Goal: Task Accomplishment & Management: Use online tool/utility

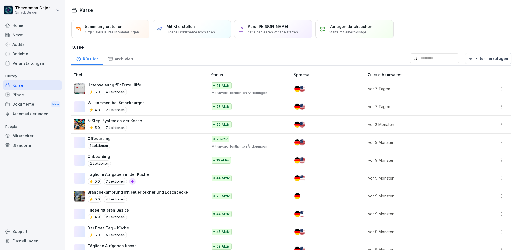
click at [29, 144] on div "Standorte" at bounding box center [32, 145] width 59 height 9
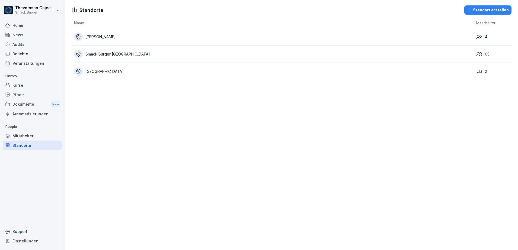
click at [91, 54] on div "Smack Burger [GEOGRAPHIC_DATA]" at bounding box center [274, 54] width 400 height 9
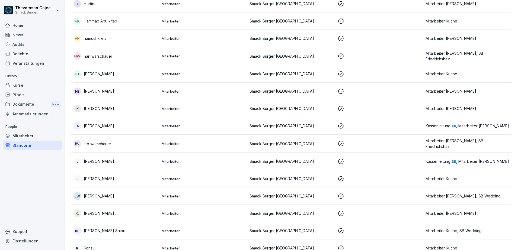
scroll to position [411, 0]
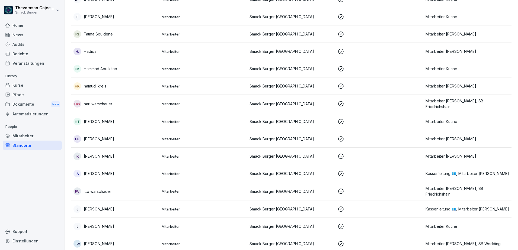
click at [31, 138] on div "Mitarbeiter" at bounding box center [32, 135] width 59 height 9
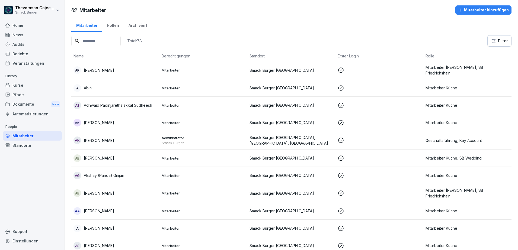
click at [456, 92] on td "Mitarbeiter Küche" at bounding box center [467, 87] width 88 height 17
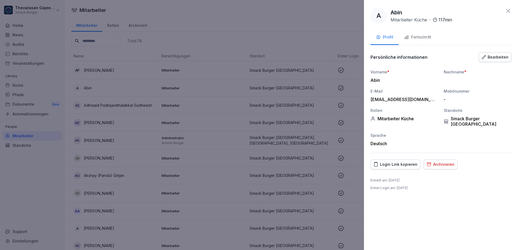
click at [507, 58] on div "Bearbeiten" at bounding box center [495, 57] width 27 height 6
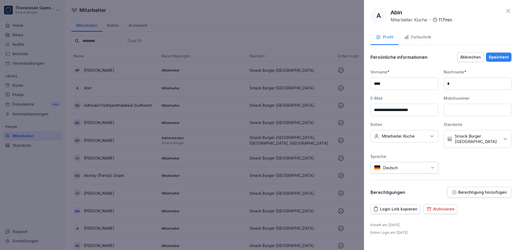
click at [423, 139] on div "Keine Rollen Mitarbeiter Küche" at bounding box center [405, 136] width 68 height 12
click at [392, 163] on label "SB Wedding" at bounding box center [393, 162] width 23 height 5
click at [467, 163] on div "**********" at bounding box center [441, 121] width 141 height 105
click at [501, 58] on div "Speichern" at bounding box center [499, 57] width 20 height 6
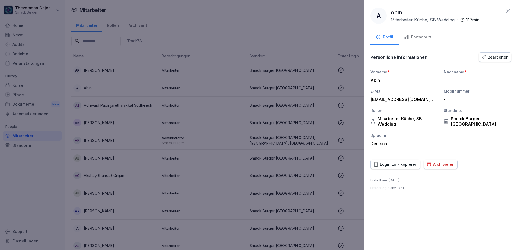
click at [208, 83] on div at bounding box center [259, 125] width 518 height 250
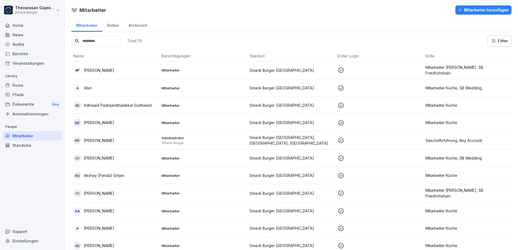
click at [141, 107] on p "Adhwaid Padinjarethalakkal Sudheesh" at bounding box center [118, 106] width 68 height 6
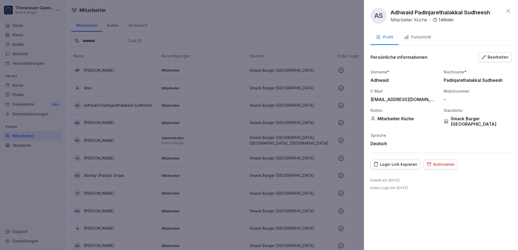
click at [500, 57] on div "Bearbeiten" at bounding box center [495, 57] width 27 height 6
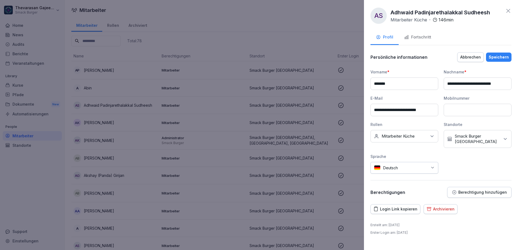
click at [415, 140] on div "Keine Rollen Mitarbeiter Küche" at bounding box center [405, 136] width 68 height 12
click at [396, 175] on label "SB Moabit" at bounding box center [391, 176] width 19 height 5
click at [498, 57] on div "Speichern" at bounding box center [499, 57] width 20 height 6
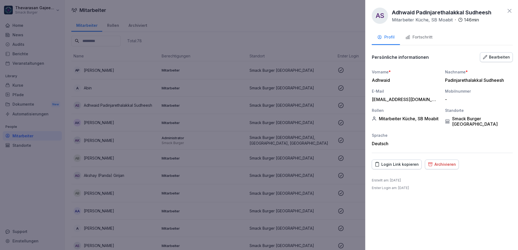
click at [204, 112] on div at bounding box center [259, 125] width 518 height 250
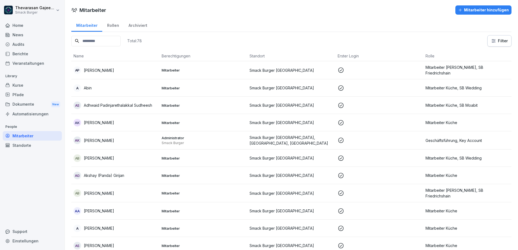
click at [453, 178] on td "Mitarbeiter Küche" at bounding box center [467, 175] width 88 height 17
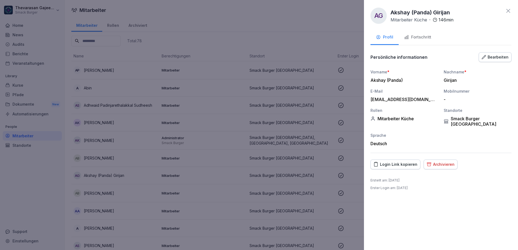
click at [499, 56] on div "Bearbeiten" at bounding box center [495, 57] width 27 height 6
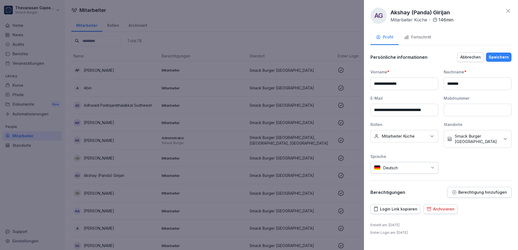
click at [412, 137] on p "Mitarbeiter Küche" at bounding box center [398, 136] width 33 height 5
click at [400, 165] on div "SB Wedding" at bounding box center [405, 163] width 67 height 10
click at [469, 168] on div "**********" at bounding box center [441, 121] width 141 height 105
click at [504, 61] on button "Speichern" at bounding box center [498, 57] width 25 height 9
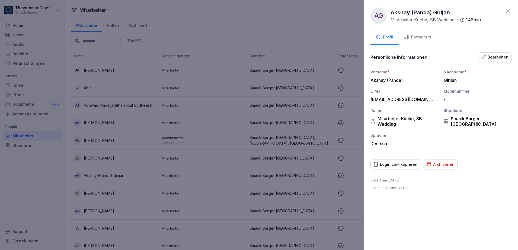
click at [308, 162] on div at bounding box center [259, 125] width 518 height 250
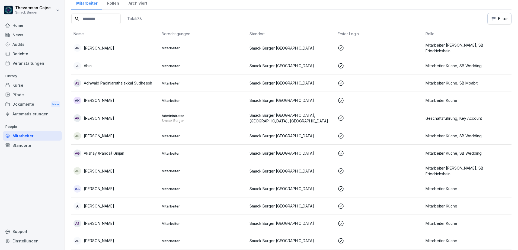
scroll to position [34, 0]
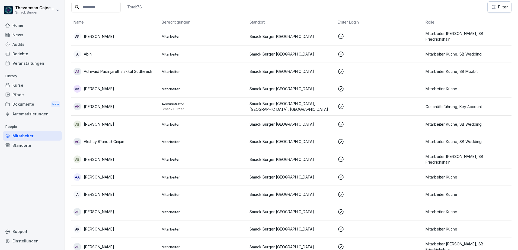
click at [480, 178] on p "Mitarbeiter Küche" at bounding box center [468, 177] width 84 height 6
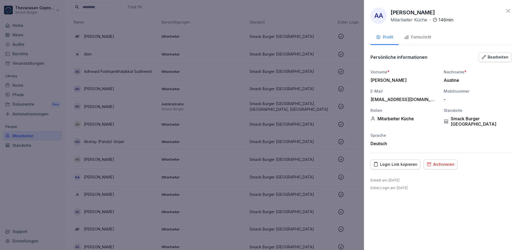
click at [502, 56] on div "Bearbeiten" at bounding box center [495, 57] width 27 height 6
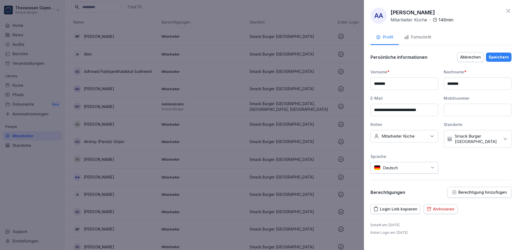
click at [419, 133] on div "Keine Rollen Mitarbeiter Küche" at bounding box center [405, 136] width 68 height 12
click at [397, 176] on label "SB Moabit" at bounding box center [391, 176] width 19 height 5
click at [497, 59] on div "Speichern" at bounding box center [499, 57] width 20 height 6
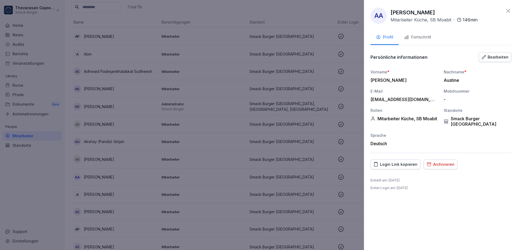
click at [212, 186] on div at bounding box center [259, 125] width 518 height 250
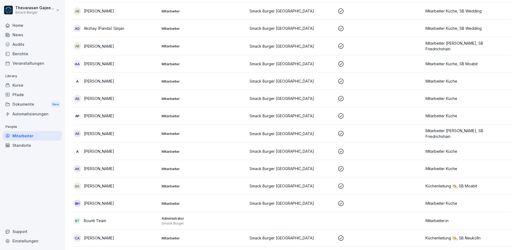
scroll to position [170, 0]
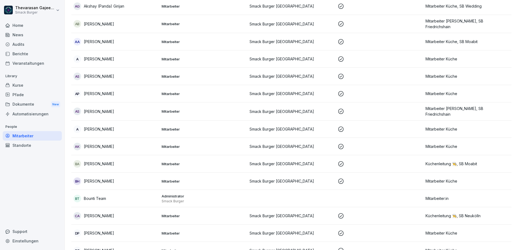
click at [453, 78] on td "Mitarbeiter Küche" at bounding box center [467, 76] width 88 height 17
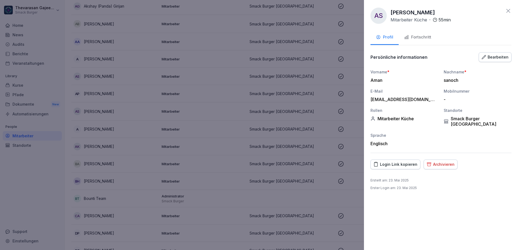
click at [493, 55] on div "Bearbeiten" at bounding box center [495, 57] width 27 height 6
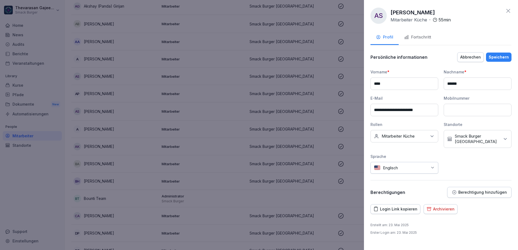
click at [424, 139] on div "Keine Rollen Mitarbeiter Küche" at bounding box center [405, 136] width 68 height 12
click at [403, 164] on label "SB Wedding" at bounding box center [393, 162] width 23 height 5
click at [507, 55] on div "Speichern" at bounding box center [499, 57] width 20 height 6
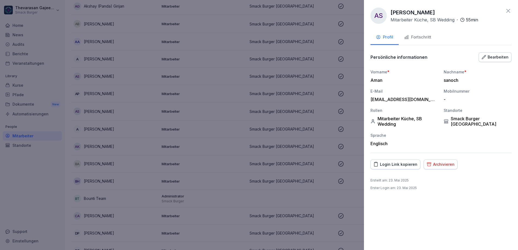
click at [232, 94] on div at bounding box center [259, 125] width 518 height 250
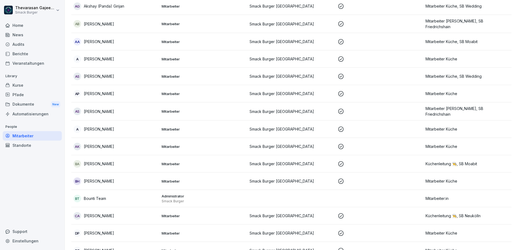
click at [467, 95] on p "Mitarbeiter Küche" at bounding box center [468, 94] width 84 height 6
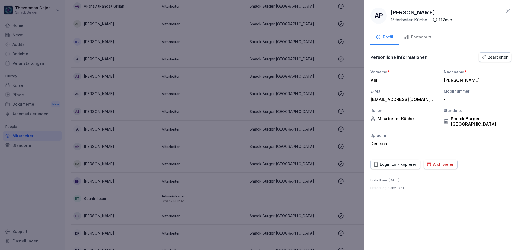
click at [490, 60] on button "Bearbeiten" at bounding box center [495, 57] width 33 height 10
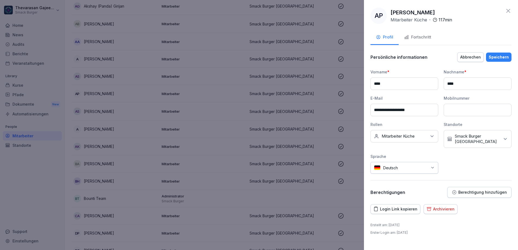
click at [401, 135] on p "Mitarbeiter Küche" at bounding box center [398, 136] width 33 height 5
click at [401, 164] on label "SB Wedding" at bounding box center [393, 162] width 23 height 5
click at [503, 59] on div "Speichern" at bounding box center [499, 57] width 20 height 6
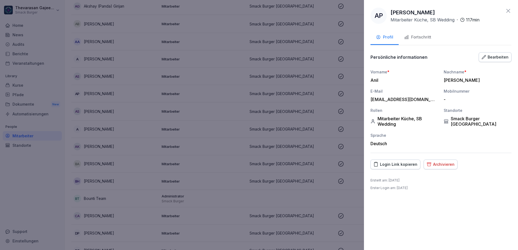
click at [201, 109] on div at bounding box center [259, 125] width 518 height 250
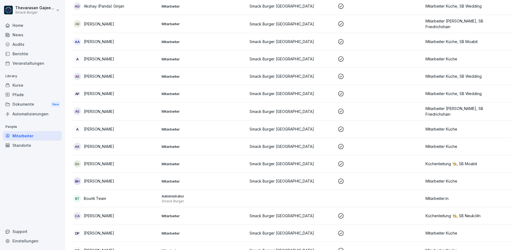
click at [452, 128] on p "Mitarbeiter Küche" at bounding box center [468, 129] width 84 height 6
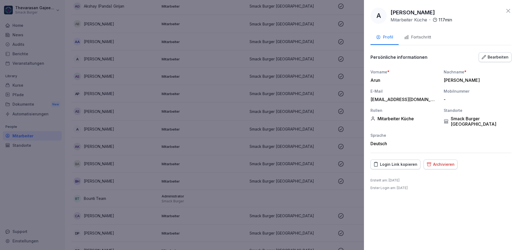
click at [493, 57] on div "Bearbeiten" at bounding box center [495, 57] width 27 height 6
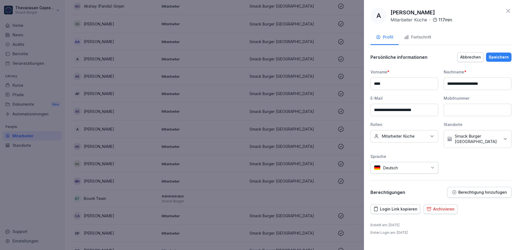
click at [422, 135] on div "Keine Rollen Mitarbeiter Küche" at bounding box center [405, 136] width 68 height 12
click at [397, 162] on label "SB Wedding" at bounding box center [393, 162] width 23 height 5
click at [500, 56] on div "Speichern" at bounding box center [499, 57] width 20 height 6
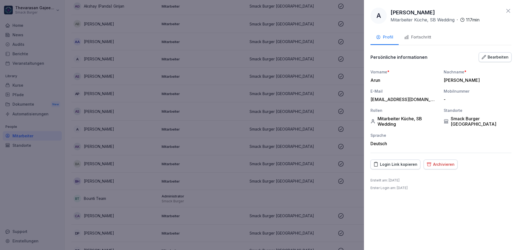
click at [206, 138] on div at bounding box center [259, 125] width 518 height 250
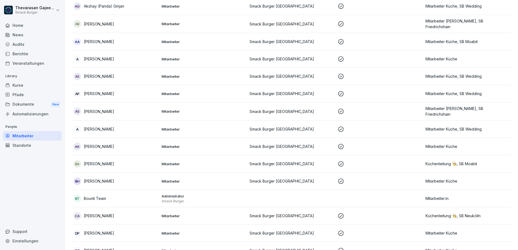
click at [444, 144] on p "Mitarbeiter Küche" at bounding box center [468, 147] width 84 height 6
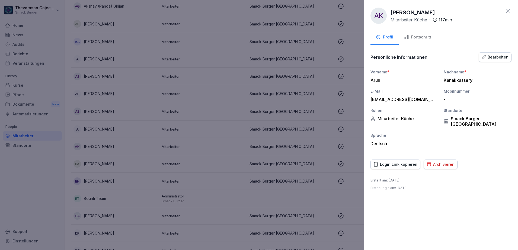
click at [502, 58] on div "Bearbeiten" at bounding box center [495, 57] width 27 height 6
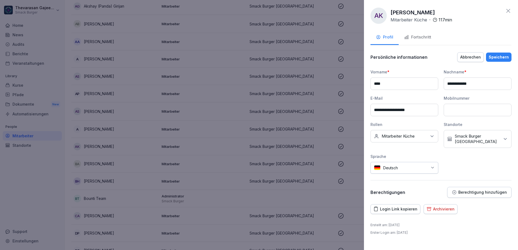
click at [420, 137] on div "Keine Rollen Mitarbeiter Küche" at bounding box center [405, 136] width 68 height 12
click at [401, 164] on label "SB Wedding" at bounding box center [393, 162] width 23 height 5
click at [499, 55] on div "Speichern" at bounding box center [499, 57] width 20 height 6
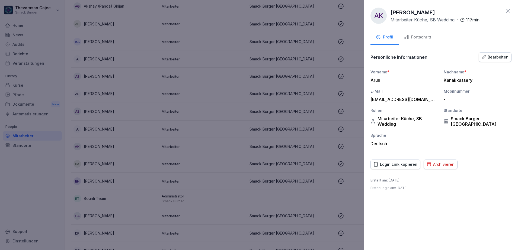
click at [291, 139] on div at bounding box center [259, 125] width 518 height 250
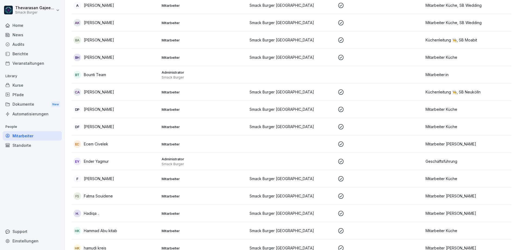
scroll to position [305, 0]
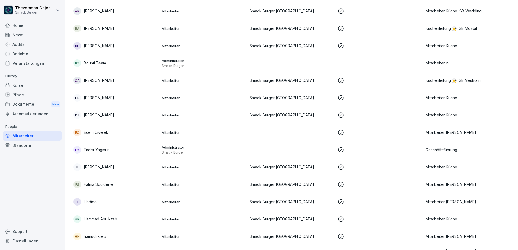
click at [460, 47] on td "Mitarbeiter Küche" at bounding box center [467, 45] width 88 height 17
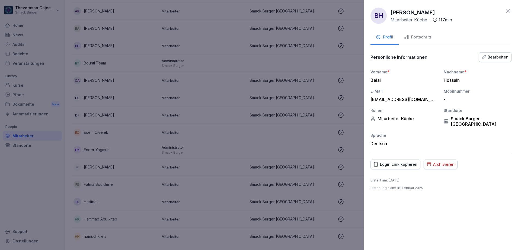
click at [499, 59] on div "Bearbeiten" at bounding box center [495, 57] width 27 height 6
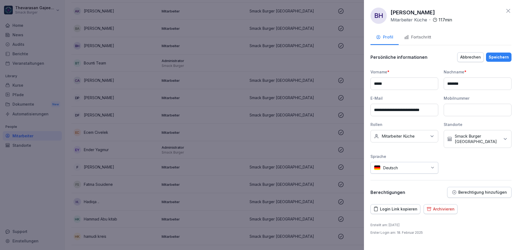
click at [427, 139] on div "Keine Rollen Mitarbeiter Küche" at bounding box center [405, 136] width 68 height 12
click at [403, 159] on label "SB Wedding" at bounding box center [393, 161] width 23 height 5
click at [510, 48] on div "**********" at bounding box center [441, 125] width 154 height 250
click at [507, 56] on div "Speichern" at bounding box center [499, 57] width 20 height 6
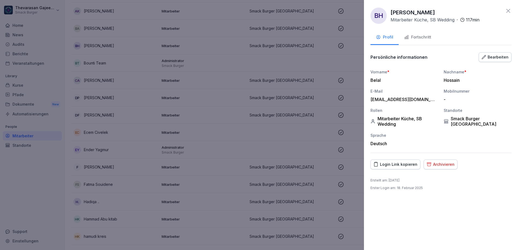
click at [322, 79] on div at bounding box center [259, 125] width 518 height 250
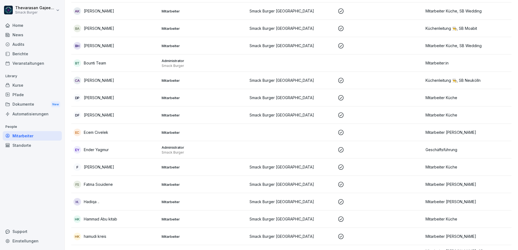
scroll to position [339, 0]
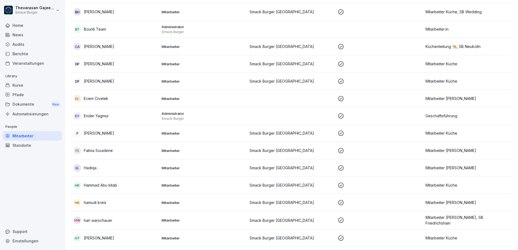
click at [449, 58] on td "Mitarbeiter Küche" at bounding box center [467, 63] width 88 height 17
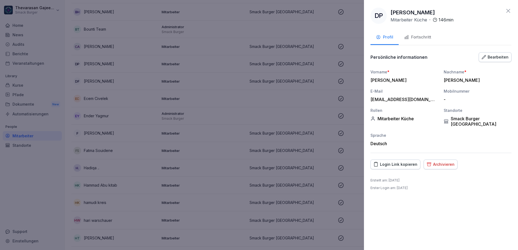
click at [503, 55] on div "Bearbeiten" at bounding box center [495, 57] width 27 height 6
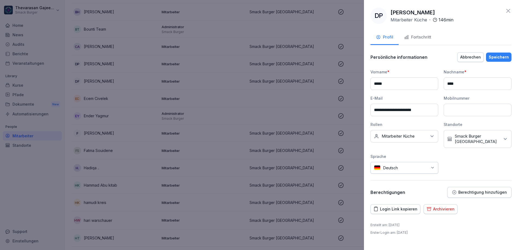
click at [410, 135] on p "Mitarbeiter Küche" at bounding box center [398, 136] width 33 height 5
click at [396, 176] on label "SB Moabit" at bounding box center [391, 176] width 19 height 5
click at [503, 56] on div "Speichern" at bounding box center [499, 57] width 20 height 6
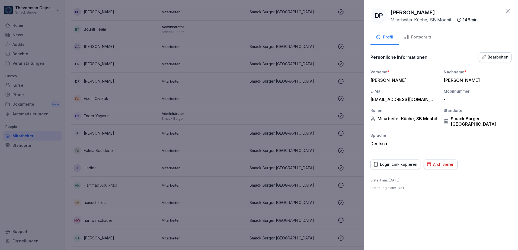
click at [226, 110] on div at bounding box center [259, 125] width 518 height 250
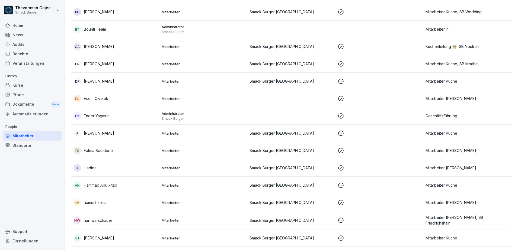
scroll to position [373, 0]
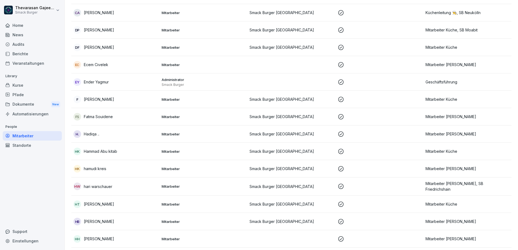
click at [432, 97] on p "Mitarbeiter Küche" at bounding box center [468, 100] width 84 height 6
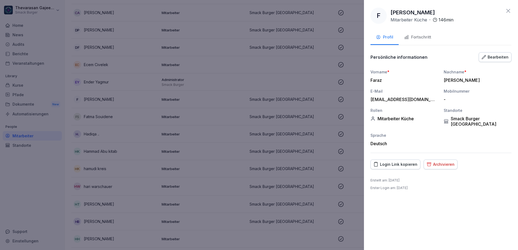
click at [443, 162] on div "Archivieren" at bounding box center [441, 165] width 28 height 6
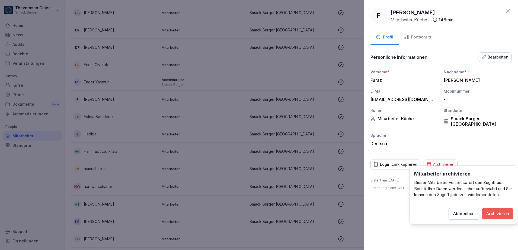
click at [506, 218] on button "Archivieren" at bounding box center [497, 213] width 31 height 11
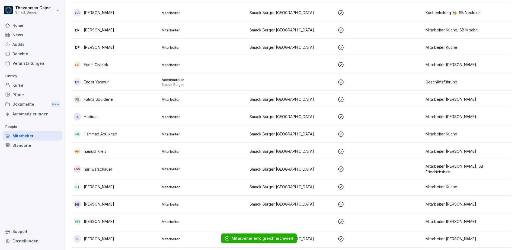
click at [478, 99] on p "Mitarbeiter Kasse" at bounding box center [468, 100] width 84 height 6
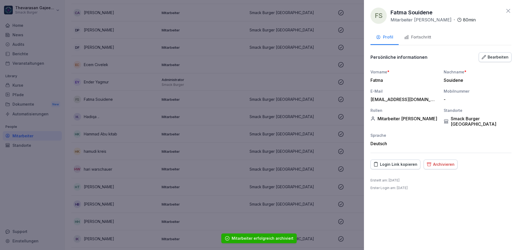
click at [448, 162] on button "Archivieren" at bounding box center [441, 165] width 34 height 10
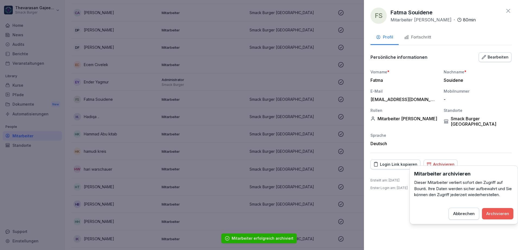
click at [499, 212] on div "Archivieren" at bounding box center [497, 214] width 23 height 6
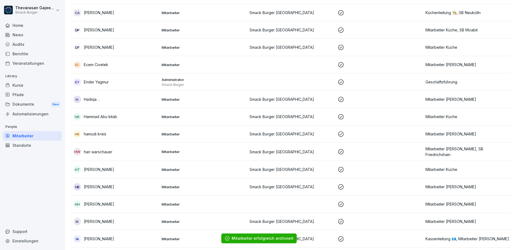
click at [477, 100] on td "Mitarbeiter Kasse" at bounding box center [467, 99] width 88 height 17
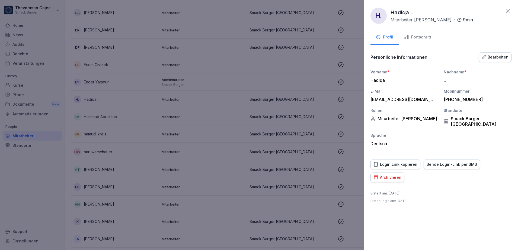
click at [392, 175] on div "Archivieren" at bounding box center [388, 178] width 28 height 6
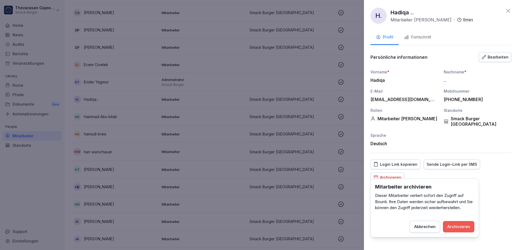
click at [469, 228] on div "Archivieren" at bounding box center [458, 227] width 23 height 6
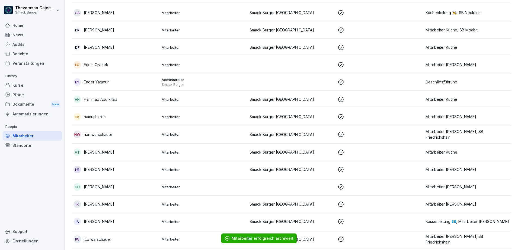
click at [464, 97] on p "Mitarbeiter Küche" at bounding box center [468, 100] width 84 height 6
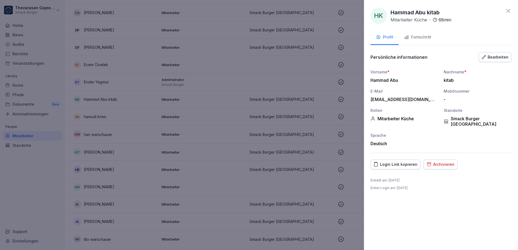
click at [448, 162] on div "Archivieren" at bounding box center [441, 165] width 28 height 6
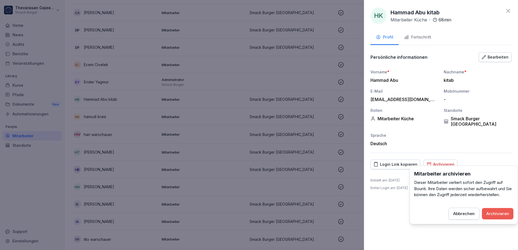
click at [502, 217] on button "Archivieren" at bounding box center [497, 213] width 31 height 11
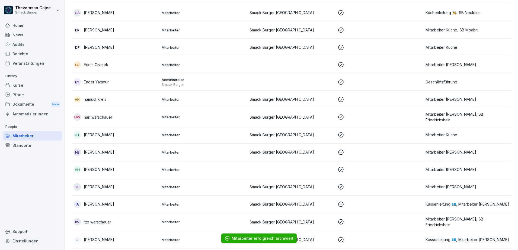
click at [458, 98] on p "Mitarbeiter Kasse" at bounding box center [468, 100] width 84 height 6
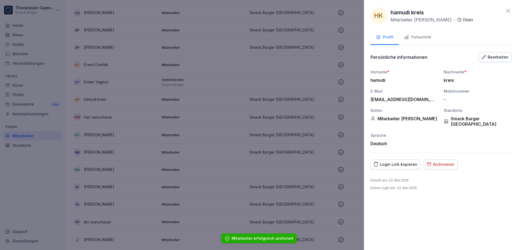
click at [443, 162] on button "Archivieren" at bounding box center [441, 165] width 34 height 10
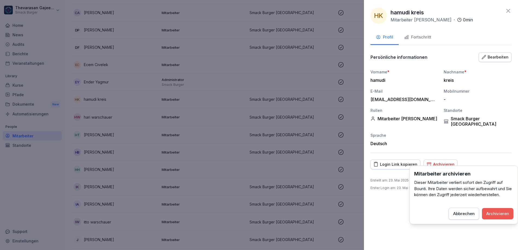
click at [487, 213] on div "Archivieren" at bounding box center [497, 214] width 23 height 6
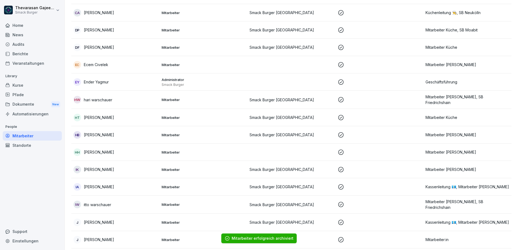
scroll to position [407, 0]
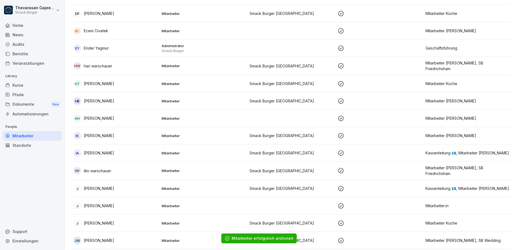
click at [485, 66] on td "Mitarbeiter Küche, SB Friedrichshain" at bounding box center [467, 66] width 88 height 18
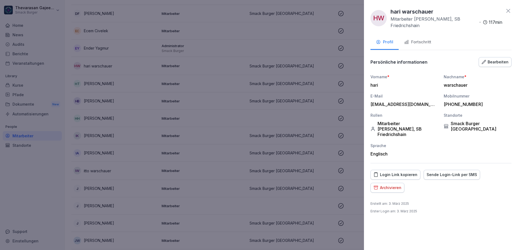
click at [492, 59] on div "Bearbeiten" at bounding box center [495, 62] width 27 height 6
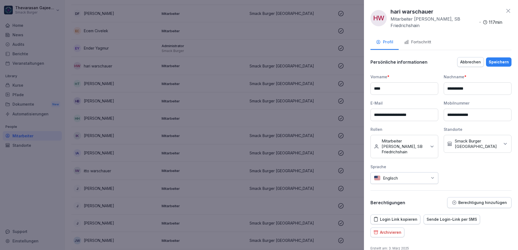
click at [408, 144] on p "Mitarbeiter Küche, SB Friedrichshain" at bounding box center [404, 147] width 45 height 16
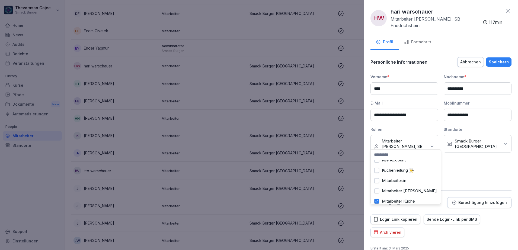
scroll to position [68, 0]
click at [408, 172] on label "SB Friedrichshain" at bounding box center [398, 171] width 32 height 5
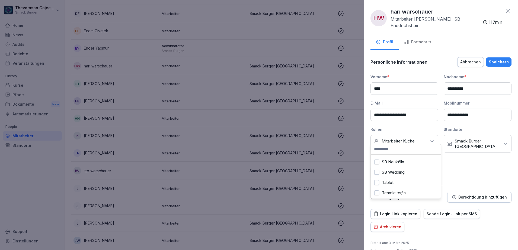
scroll to position [102, 0]
click at [402, 164] on label "SB Wedding" at bounding box center [393, 162] width 23 height 5
click at [501, 60] on button "Speichern" at bounding box center [498, 62] width 25 height 9
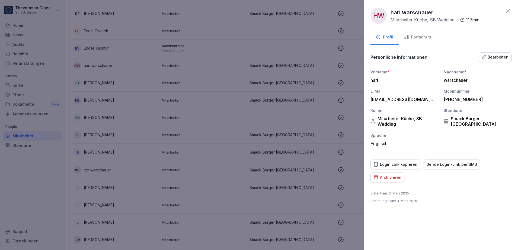
click at [311, 50] on div at bounding box center [259, 125] width 518 height 250
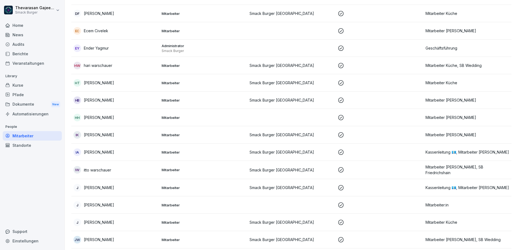
click at [455, 80] on p "Mitarbeiter Küche" at bounding box center [468, 83] width 84 height 6
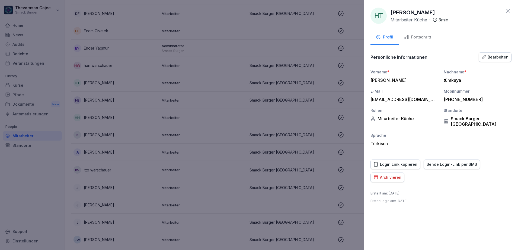
click at [501, 60] on div "Bearbeiten" at bounding box center [495, 57] width 27 height 6
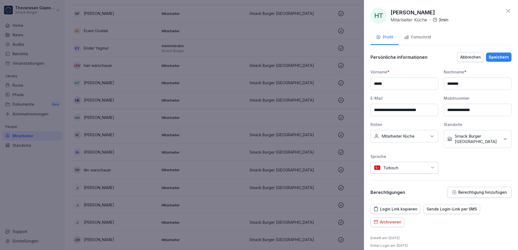
click at [415, 135] on p "Mitarbeiter Küche" at bounding box center [398, 136] width 33 height 5
click at [394, 186] on label "SB Neukölln" at bounding box center [393, 186] width 22 height 5
click at [497, 60] on div "Speichern" at bounding box center [499, 57] width 20 height 6
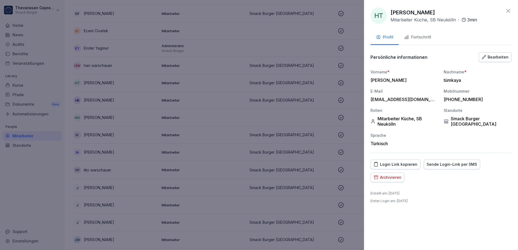
click at [191, 112] on div at bounding box center [259, 125] width 518 height 250
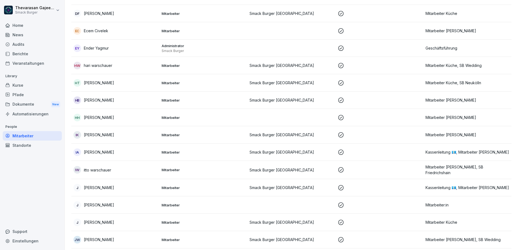
click at [452, 97] on p "Mitarbeiter Kasse" at bounding box center [468, 100] width 84 height 6
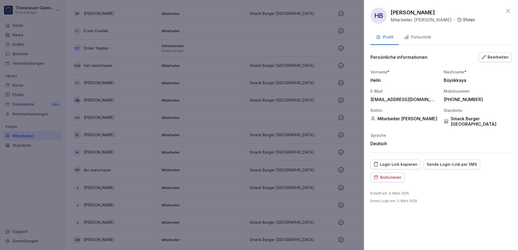
click at [503, 61] on button "Bearbeiten" at bounding box center [495, 57] width 33 height 10
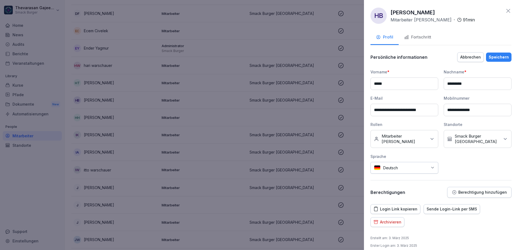
click at [411, 140] on div "Keine Rollen Mitarbeiter Kasse" at bounding box center [405, 139] width 68 height 18
click at [397, 162] on label "SB Wedding" at bounding box center [393, 162] width 23 height 5
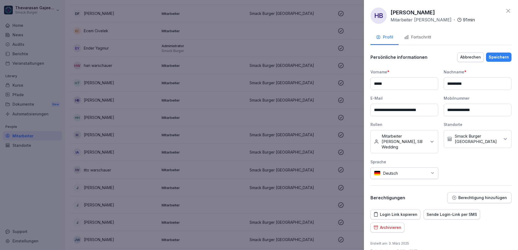
click at [505, 57] on button "Speichern" at bounding box center [498, 57] width 25 height 9
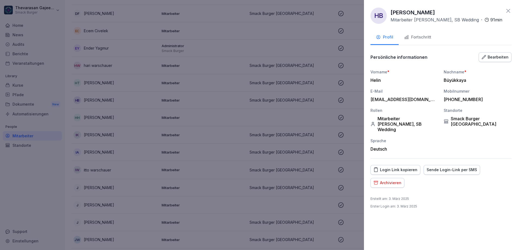
click at [216, 119] on div at bounding box center [259, 125] width 518 height 250
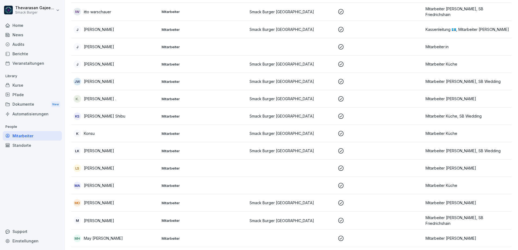
scroll to position [576, 0]
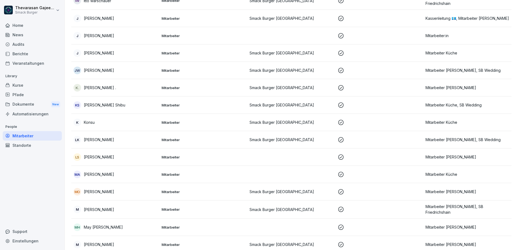
click at [449, 121] on p "Mitarbeiter Küche" at bounding box center [468, 123] width 84 height 6
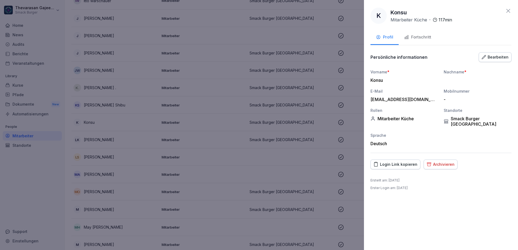
click at [486, 56] on icon "button" at bounding box center [484, 57] width 4 height 4
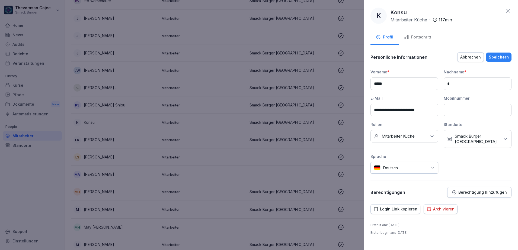
click at [415, 135] on p "Mitarbeiter Küche" at bounding box center [398, 136] width 33 height 5
click at [396, 163] on label "SB Wedding" at bounding box center [393, 162] width 23 height 5
click at [495, 55] on div "Speichern" at bounding box center [499, 57] width 20 height 6
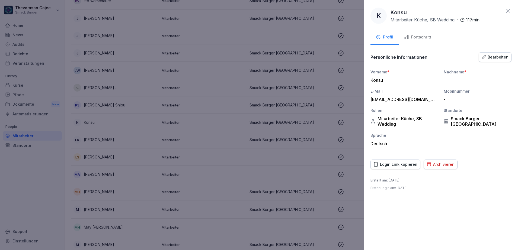
click at [227, 131] on div at bounding box center [259, 125] width 518 height 250
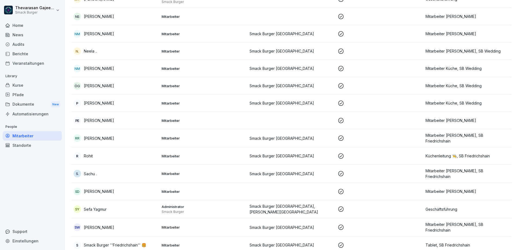
scroll to position [882, 0]
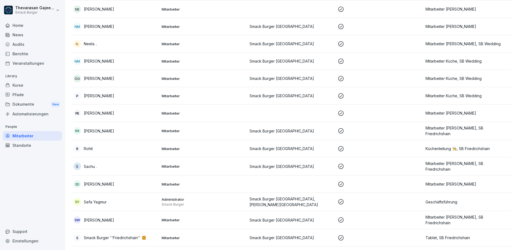
click at [463, 181] on p "Mitarbeiter Kasse" at bounding box center [468, 184] width 84 height 6
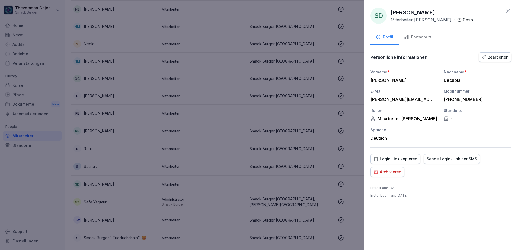
click at [500, 50] on div "SD Sara Decupis Mitarbeiter Kasse · 0 min Profil Fortschritt Persönliche inform…" at bounding box center [441, 125] width 154 height 250
click at [499, 54] on button "Bearbeiten" at bounding box center [495, 57] width 33 height 10
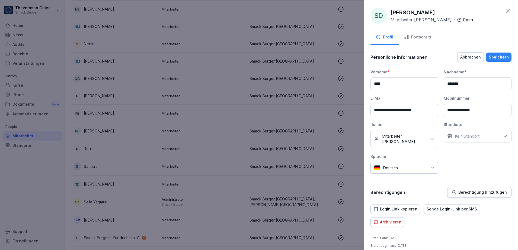
click at [429, 136] on icon at bounding box center [431, 138] width 5 height 5
click at [393, 183] on label "SB Neukölln" at bounding box center [393, 181] width 22 height 5
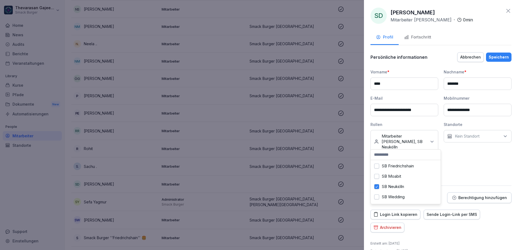
click at [492, 56] on div "Speichern" at bounding box center [499, 57] width 20 height 6
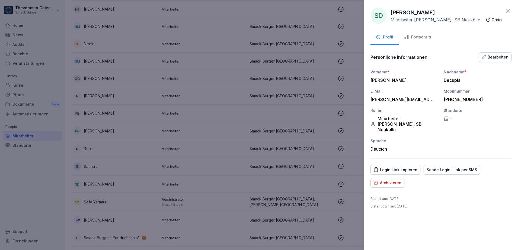
click at [289, 161] on div at bounding box center [259, 125] width 518 height 250
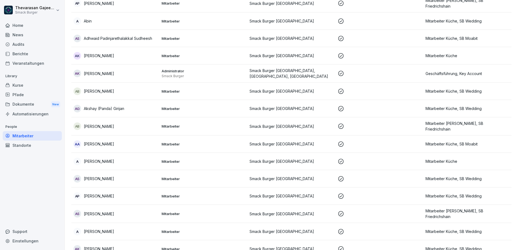
scroll to position [0, 0]
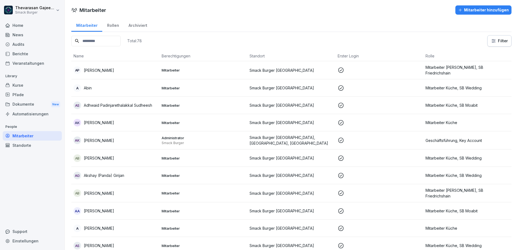
click at [497, 43] on html "Thevarasan Gajeendran Smack Burger Home News Audits Berichte Veranstaltungen Li…" at bounding box center [259, 125] width 518 height 250
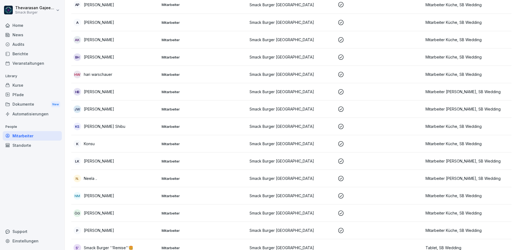
scroll to position [136, 0]
click at [472, 129] on td "Mitarbeiter Küche, SB Wedding" at bounding box center [467, 125] width 88 height 17
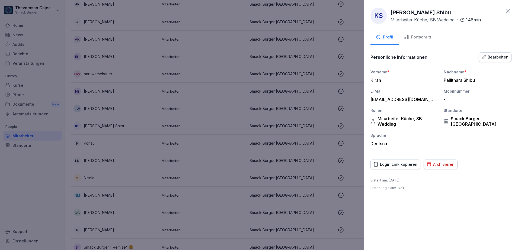
click at [444, 164] on div "Archivieren" at bounding box center [441, 165] width 28 height 6
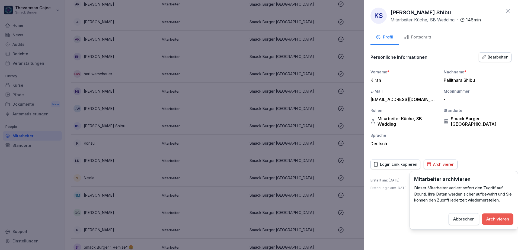
click at [505, 219] on div "Archivieren" at bounding box center [497, 219] width 23 height 6
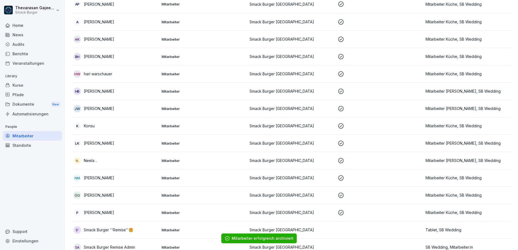
scroll to position [0, 0]
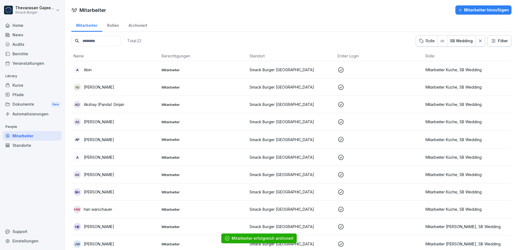
click at [185, 40] on div "Total: 22 Rolle ist SB Wedding Filter" at bounding box center [291, 40] width 440 height 11
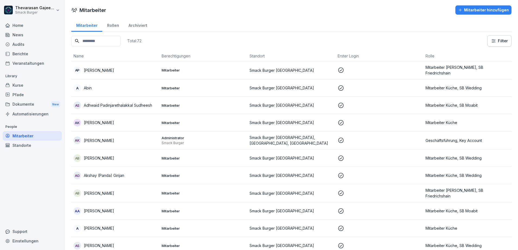
click at [494, 37] on html "Thevarasan Gajeendran Smack Burger Home News Audits Berichte Veranstaltungen Li…" at bounding box center [259, 125] width 518 height 250
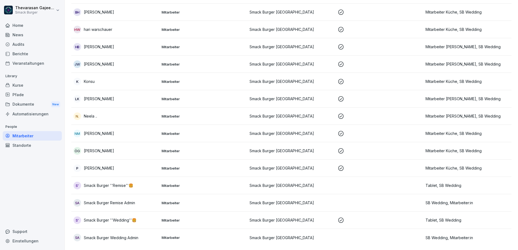
scroll to position [186, 0]
click at [134, 130] on div "NM Noraiz Hafiz Muhammad" at bounding box center [116, 133] width 84 height 8
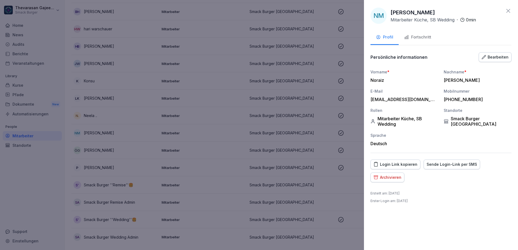
click at [488, 57] on div "Bearbeiten" at bounding box center [495, 57] width 27 height 6
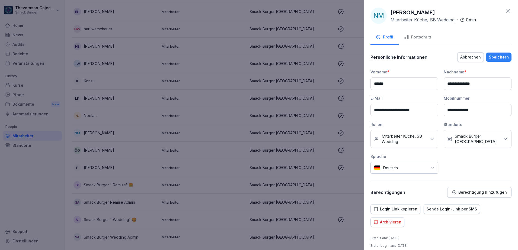
click at [406, 140] on p "Mitarbeiter Küche, SB Wedding" at bounding box center [404, 139] width 45 height 11
click at [394, 168] on label "SB Wedding" at bounding box center [393, 168] width 23 height 5
click at [495, 59] on div "Speichern" at bounding box center [499, 57] width 20 height 6
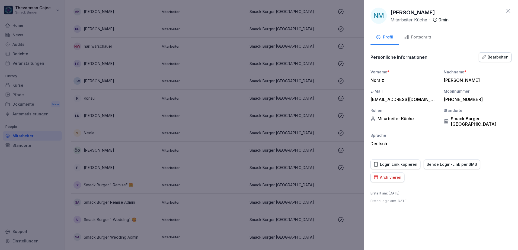
click at [257, 133] on div at bounding box center [259, 125] width 518 height 250
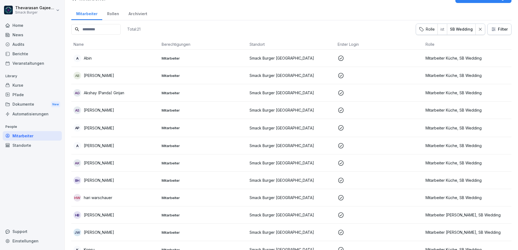
scroll to position [0, 0]
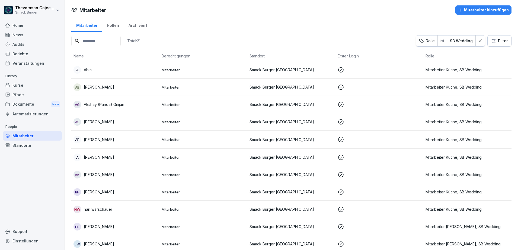
click at [197, 26] on div "Mitarbeiter Rollen Archiviert" at bounding box center [291, 25] width 440 height 14
click at [109, 25] on div "Rollen" at bounding box center [112, 25] width 21 height 14
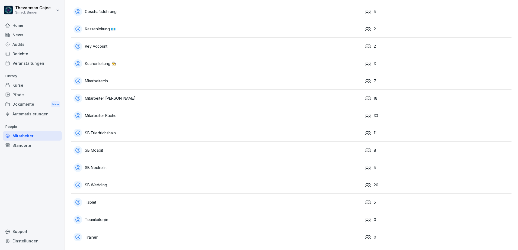
scroll to position [48, 0]
click at [155, 181] on div "SB Wedding" at bounding box center [217, 185] width 287 height 9
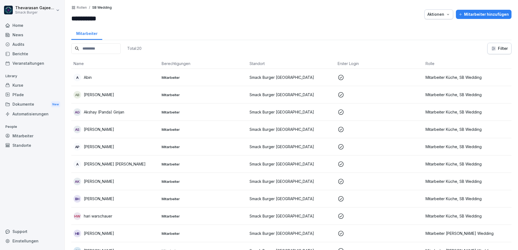
click at [81, 9] on p "Rollen" at bounding box center [82, 8] width 10 height 4
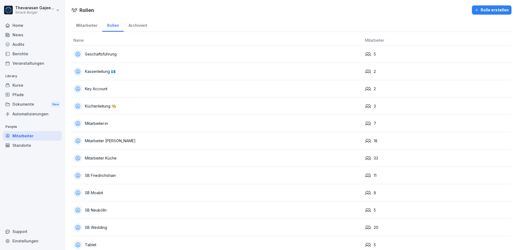
scroll to position [48, 0]
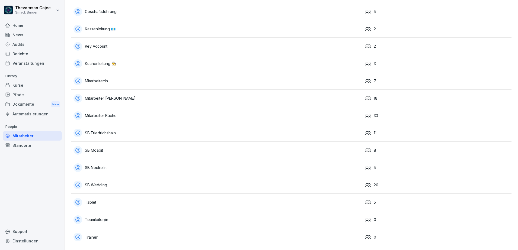
click at [372, 148] on div "8" at bounding box center [437, 151] width 144 height 6
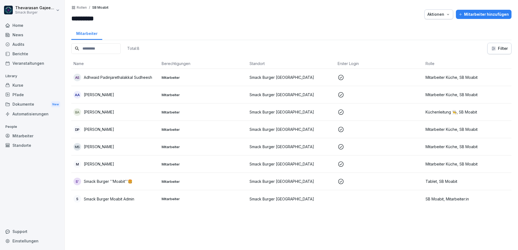
click at [87, 8] on div "Rollen / SB Moabit" at bounding box center [93, 8] width 32 height 4
click at [82, 8] on p "Rollen" at bounding box center [82, 8] width 10 height 4
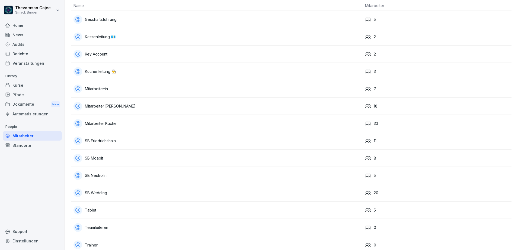
scroll to position [48, 0]
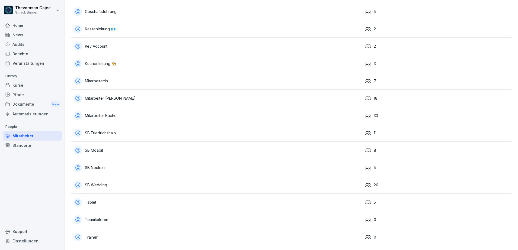
click at [190, 183] on div "SB Wedding" at bounding box center [217, 185] width 287 height 9
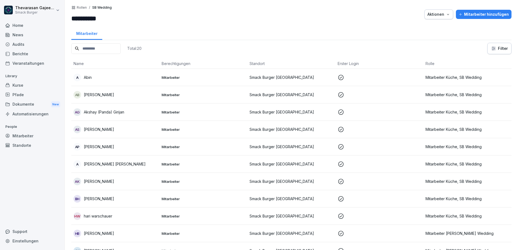
click at [82, 8] on p "Rollen" at bounding box center [82, 8] width 10 height 4
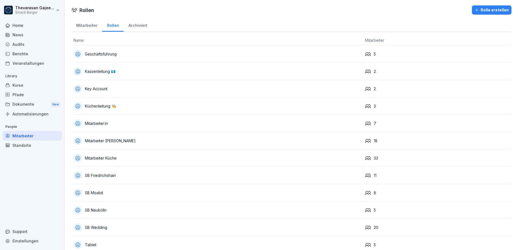
click at [131, 161] on div "Mitarbeiter Küche" at bounding box center [217, 158] width 287 height 9
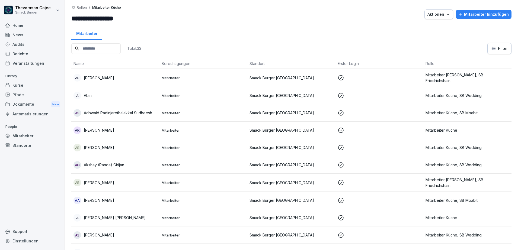
click at [86, 9] on p "Rollen" at bounding box center [82, 8] width 10 height 4
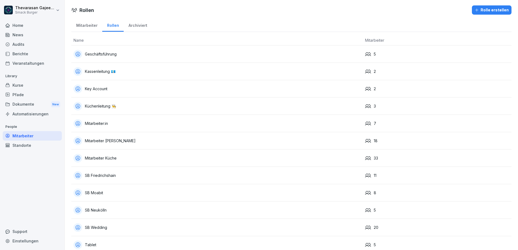
click at [111, 162] on div "Mitarbeiter Küche" at bounding box center [217, 158] width 287 height 9
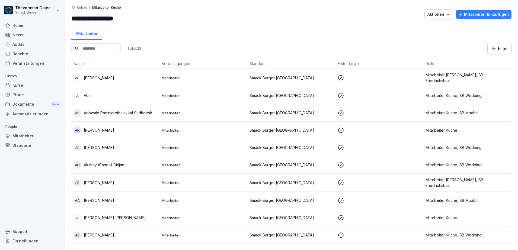
click at [81, 8] on p "Rollen" at bounding box center [82, 8] width 10 height 4
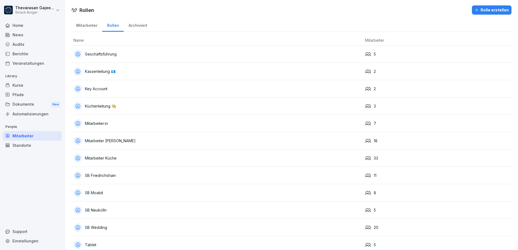
click at [88, 24] on div "Mitarbeiter" at bounding box center [86, 25] width 31 height 14
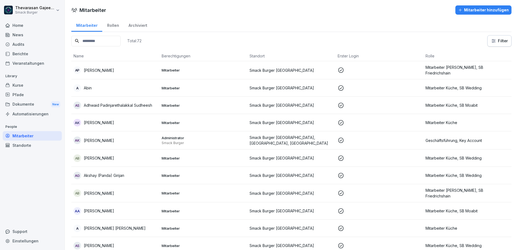
click at [116, 27] on div "Rollen" at bounding box center [112, 25] width 21 height 14
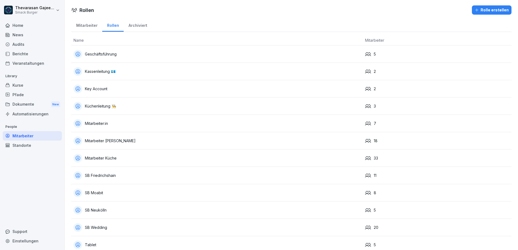
scroll to position [48, 0]
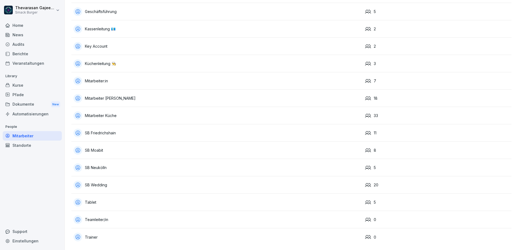
click at [101, 182] on div "SB Wedding" at bounding box center [217, 185] width 287 height 9
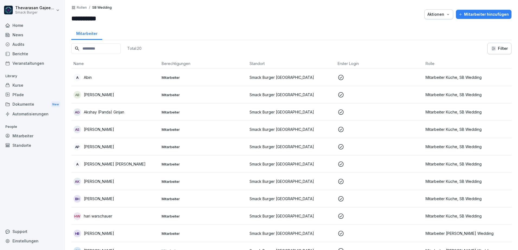
click at [77, 6] on p "Rollen" at bounding box center [82, 8] width 10 height 4
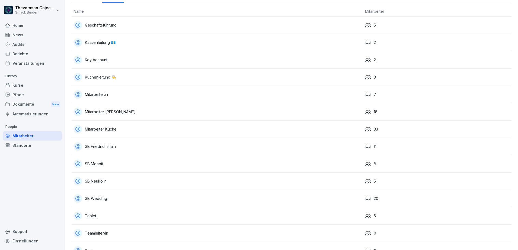
scroll to position [48, 0]
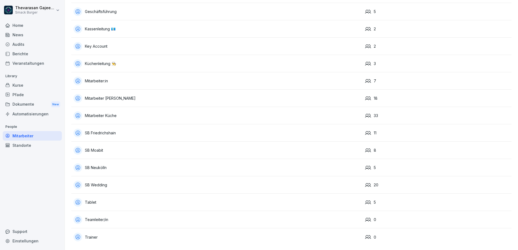
click at [95, 146] on div "SB Moabit" at bounding box center [217, 150] width 287 height 9
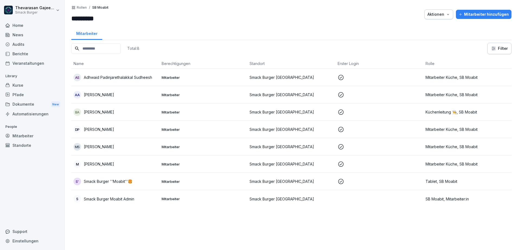
click at [78, 6] on p "Rollen" at bounding box center [82, 8] width 10 height 4
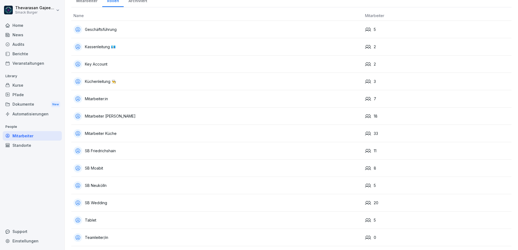
scroll to position [48, 0]
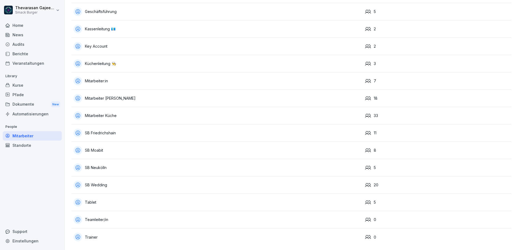
click at [47, 198] on div "Home News Audits Berichte Veranstaltungen Library Kurse Pfade Dokumente New Aut…" at bounding box center [32, 132] width 59 height 230
click at [43, 197] on div "Home News Audits Berichte Veranstaltungen Library Kurse Pfade Dokumente New Aut…" at bounding box center [32, 132] width 59 height 230
click at [26, 46] on div "Audits" at bounding box center [32, 44] width 59 height 9
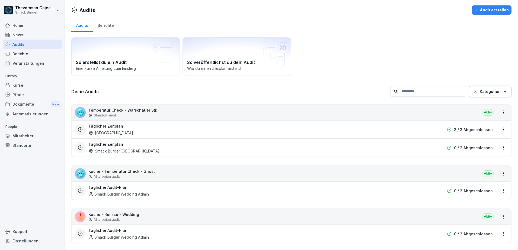
click at [478, 12] on div "Audit erstellen" at bounding box center [491, 10] width 34 height 6
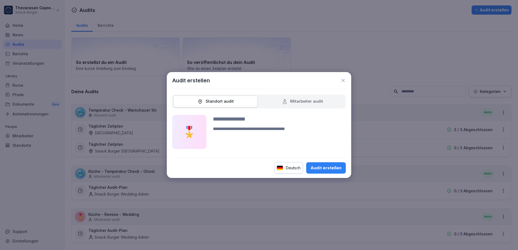
click at [299, 106] on div "Mitarbeiter audit" at bounding box center [302, 102] width 84 height 12
click at [301, 102] on div "Mitarbeiter audit" at bounding box center [302, 101] width 41 height 6
click at [317, 169] on div "Audit erstellen" at bounding box center [326, 168] width 31 height 6
type input "**"
click at [320, 170] on div "Audit erstellen" at bounding box center [326, 168] width 31 height 6
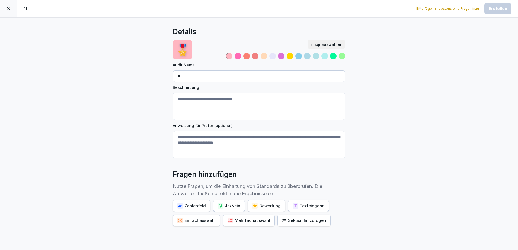
click at [317, 208] on div "Texteingabe" at bounding box center [309, 206] width 32 height 6
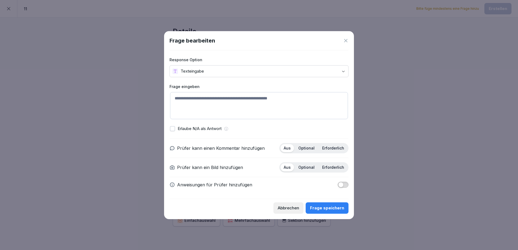
click at [323, 74] on body "11 Bitte füge mindestens eine Frage hinzu Erstellen Details 🎖️ Emoji auswählen …" at bounding box center [259, 125] width 518 height 250
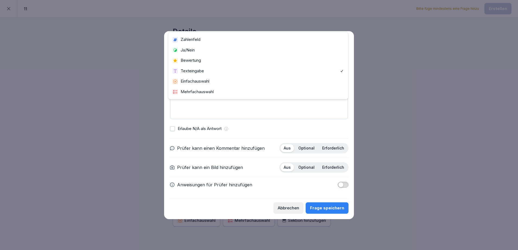
click at [86, 90] on div at bounding box center [259, 125] width 518 height 250
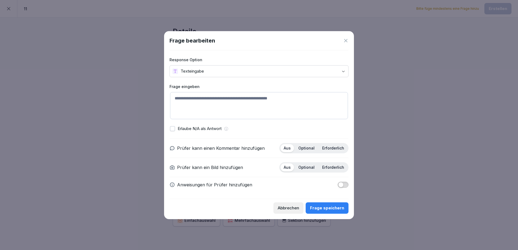
click at [215, 97] on textarea at bounding box center [259, 105] width 178 height 27
click at [369, 108] on div at bounding box center [259, 125] width 518 height 250
click at [372, 110] on div at bounding box center [259, 125] width 518 height 250
click at [347, 40] on icon at bounding box center [345, 40] width 3 height 3
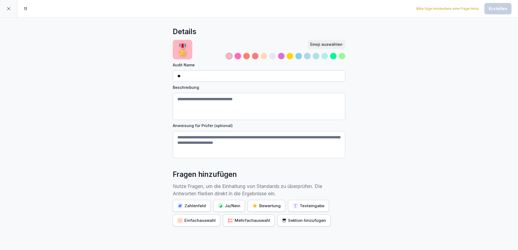
click at [424, 129] on div "Details 🎖️ Emoji auswählen Audit Name ** Beschreibung Anweisung für Prüfer (opt…" at bounding box center [259, 149] width 518 height 263
click at [260, 222] on div "Mehrfachauswahl" at bounding box center [249, 221] width 43 height 6
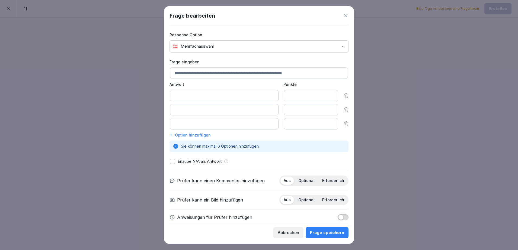
click at [177, 95] on input at bounding box center [224, 95] width 109 height 11
click at [286, 94] on input "*" at bounding box center [311, 95] width 54 height 11
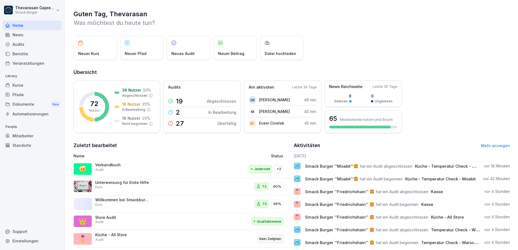
click at [25, 45] on div "Audits" at bounding box center [32, 44] width 59 height 9
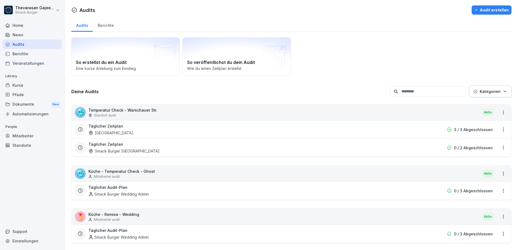
click at [13, 56] on div "Berichte" at bounding box center [32, 53] width 59 height 9
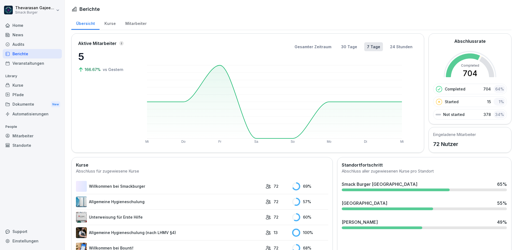
click at [28, 47] on div "Audits" at bounding box center [32, 44] width 59 height 9
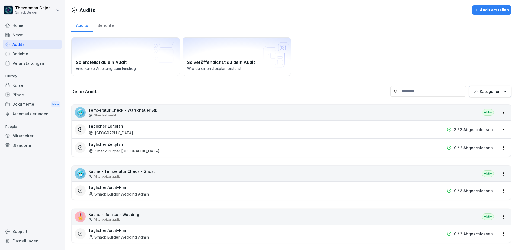
click at [111, 27] on div "Berichte" at bounding box center [106, 25] width 26 height 14
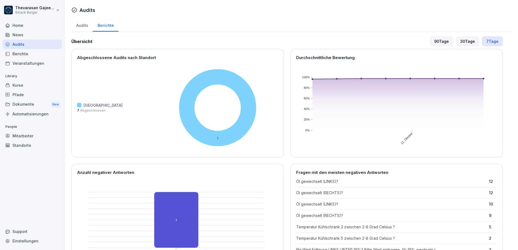
click at [88, 27] on div "Audits" at bounding box center [81, 25] width 21 height 14
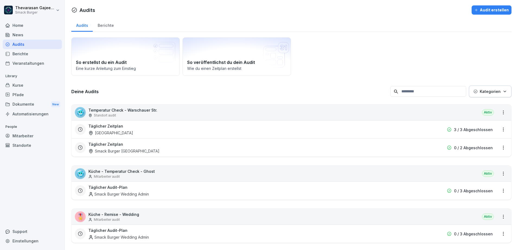
click at [42, 84] on div "Kurse" at bounding box center [32, 85] width 59 height 9
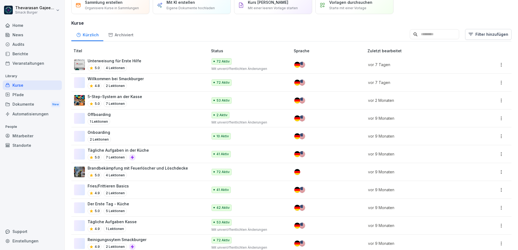
scroll to position [34, 0]
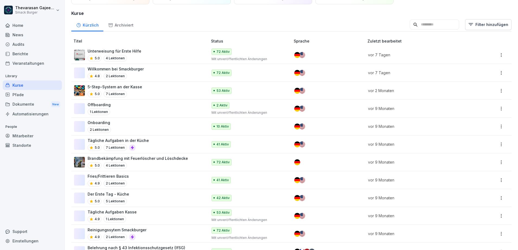
click at [143, 141] on p "Tägliche Aufgaben in der Küche" at bounding box center [118, 141] width 61 height 6
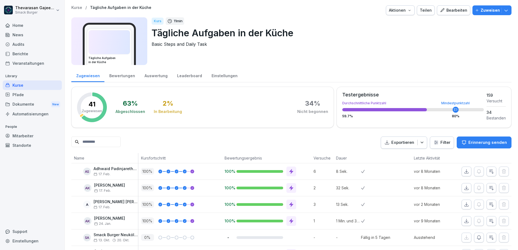
click at [451, 13] on button "Bearbeiten" at bounding box center [453, 10] width 33 height 10
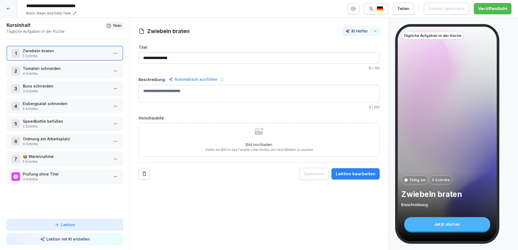
click at [61, 71] on p "4 Schritte" at bounding box center [66, 73] width 86 height 5
click at [71, 84] on p "Buns schneiden" at bounding box center [66, 86] width 86 height 6
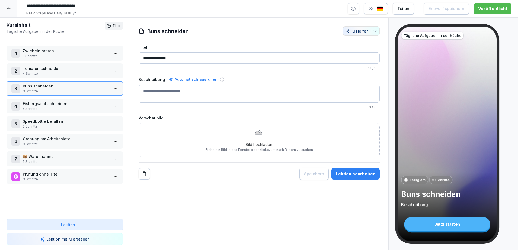
click at [61, 105] on p "Eisbergsalat schneiden" at bounding box center [66, 104] width 86 height 6
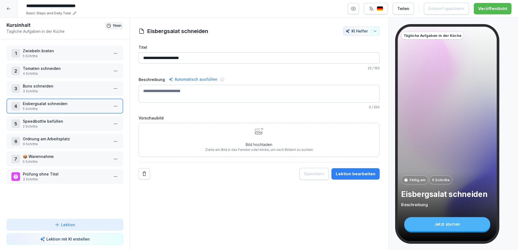
click at [56, 120] on p "Speedbottle befüllen" at bounding box center [66, 122] width 86 height 6
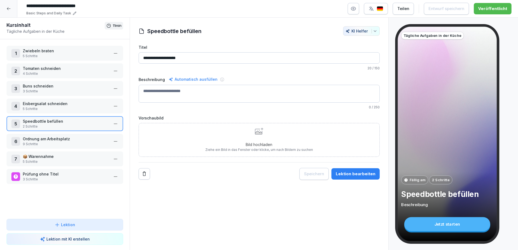
click at [4, 7] on div at bounding box center [8, 8] width 17 height 17
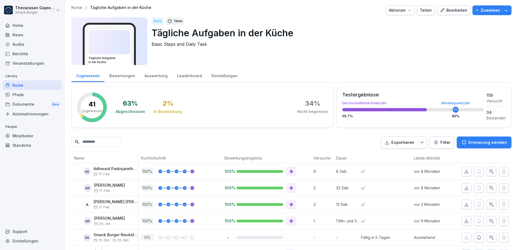
click at [154, 76] on div "Auswertung" at bounding box center [156, 75] width 33 height 14
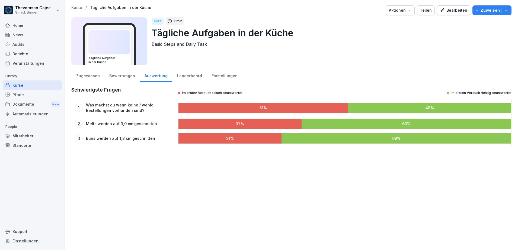
click at [181, 75] on div "Leaderboard" at bounding box center [189, 75] width 34 height 14
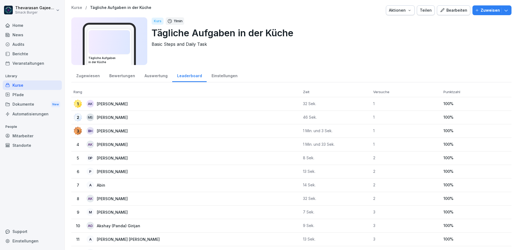
click at [164, 78] on div "Auswertung" at bounding box center [156, 75] width 33 height 14
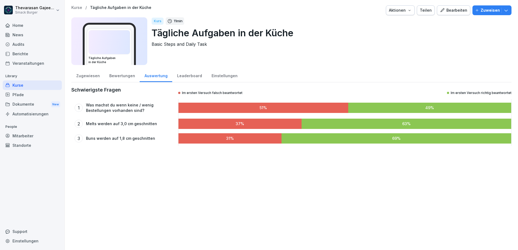
click at [75, 6] on p "Kurse" at bounding box center [76, 7] width 11 height 5
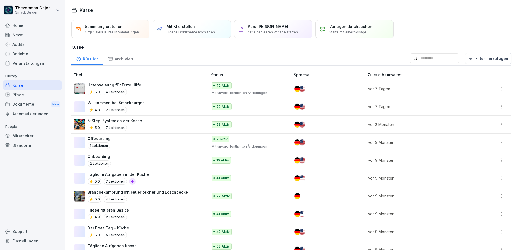
click at [125, 63] on div "Archiviert" at bounding box center [120, 59] width 35 height 14
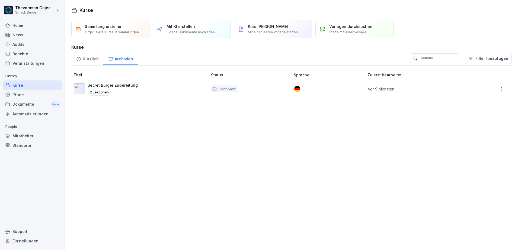
click at [97, 62] on div "Kürzlich" at bounding box center [87, 59] width 32 height 14
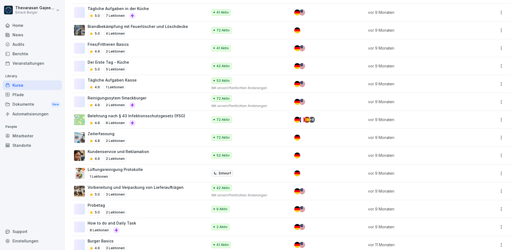
scroll to position [197, 0]
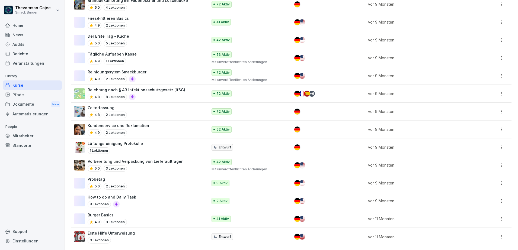
click at [35, 45] on div "Audits" at bounding box center [32, 44] width 59 height 9
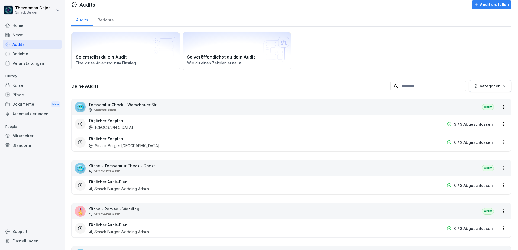
click at [114, 20] on div "Berichte" at bounding box center [106, 19] width 26 height 14
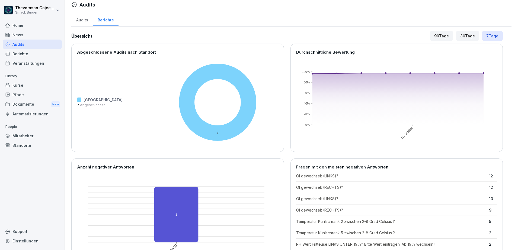
click at [84, 22] on div "Audits" at bounding box center [81, 19] width 21 height 14
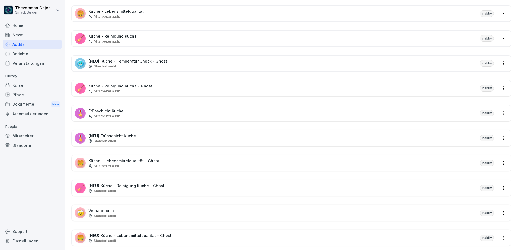
scroll to position [1226, 0]
click at [213, 116] on div "🎖️ Frühschicht Küche Mitarbeiter audit Inaktiv" at bounding box center [292, 114] width 440 height 16
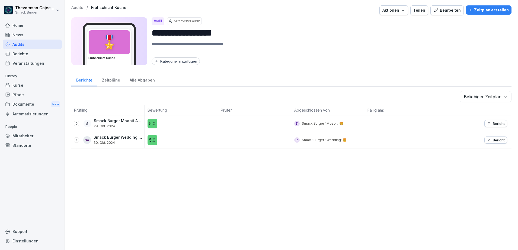
click at [447, 10] on div "Bearbeiten" at bounding box center [446, 10] width 27 height 6
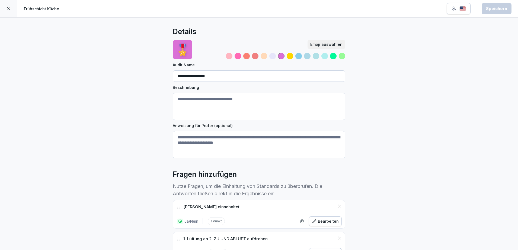
click at [204, 79] on input "**********" at bounding box center [259, 76] width 173 height 11
type input "*"
type input "**********"
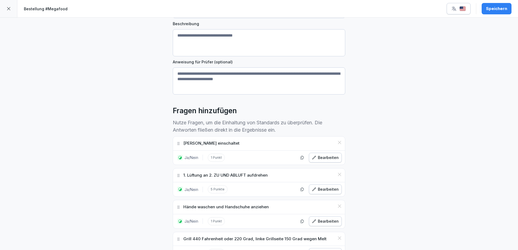
scroll to position [34, 0]
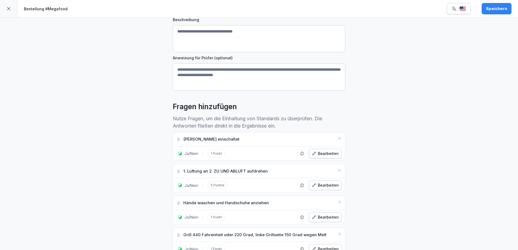
click at [337, 138] on icon at bounding box center [339, 138] width 4 height 4
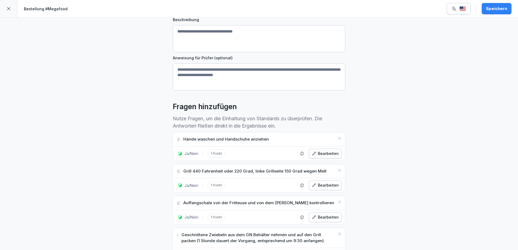
click at [337, 138] on icon at bounding box center [339, 138] width 4 height 4
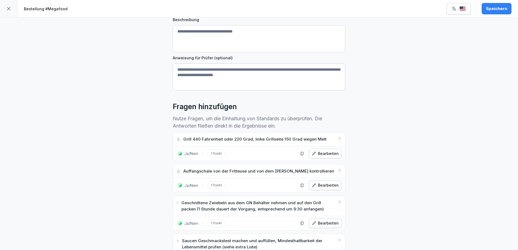
click at [337, 138] on icon at bounding box center [339, 138] width 4 height 4
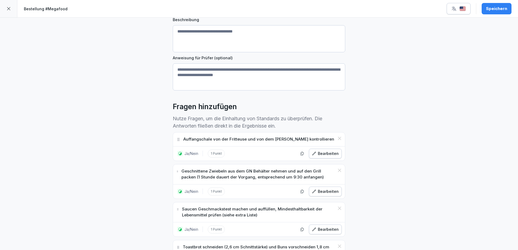
click at [337, 138] on icon at bounding box center [339, 138] width 4 height 4
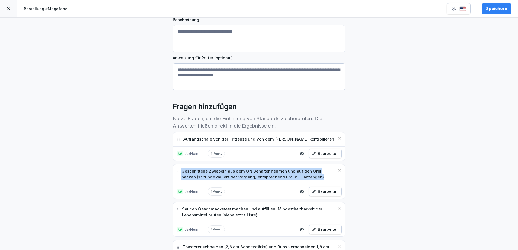
click at [337, 168] on icon at bounding box center [339, 170] width 4 height 4
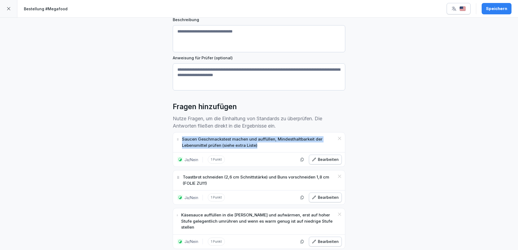
click at [337, 138] on icon at bounding box center [339, 138] width 4 height 4
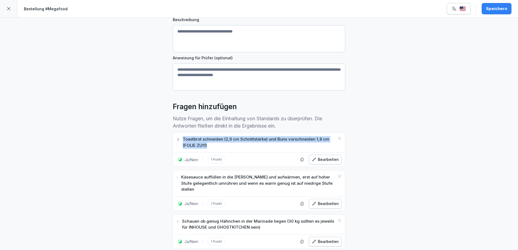
click at [337, 138] on icon at bounding box center [339, 138] width 4 height 4
click at [337, 174] on icon at bounding box center [339, 176] width 4 height 4
click at [337, 219] on icon at bounding box center [339, 221] width 4 height 4
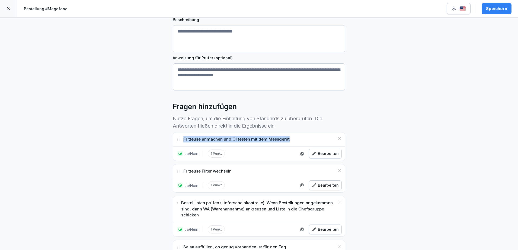
click at [337, 138] on icon at bounding box center [339, 138] width 4 height 4
click at [337, 168] on icon at bounding box center [339, 170] width 4 height 4
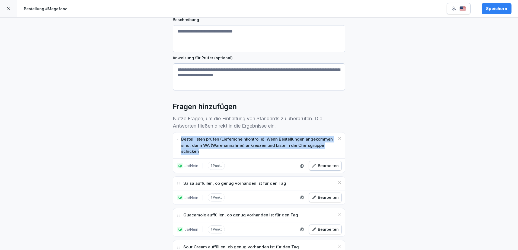
click at [337, 138] on icon at bounding box center [339, 138] width 4 height 4
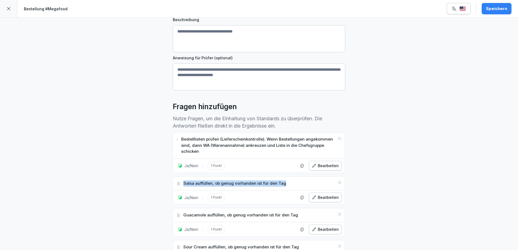
click at [337, 181] on icon at bounding box center [339, 183] width 4 height 4
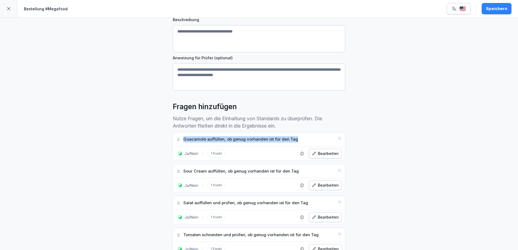
click at [337, 138] on icon at bounding box center [339, 138] width 4 height 4
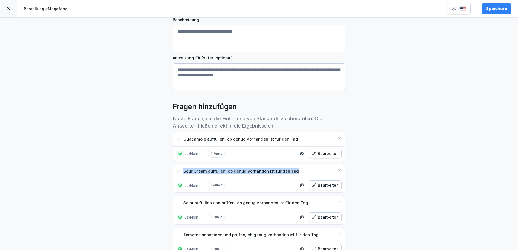
click at [337, 168] on icon at bounding box center [339, 170] width 4 height 4
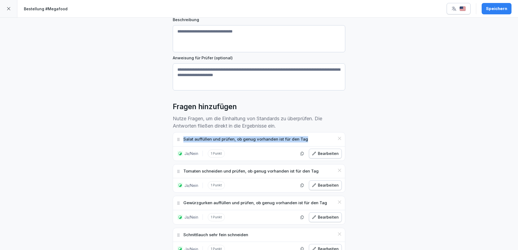
click at [337, 138] on icon at bounding box center [339, 138] width 4 height 4
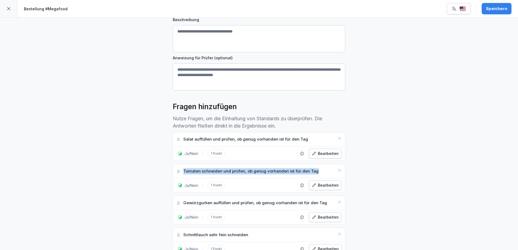
click at [337, 168] on icon at bounding box center [339, 170] width 4 height 4
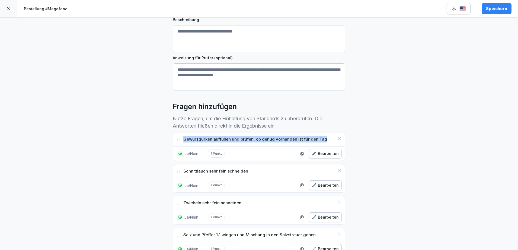
click at [337, 138] on icon at bounding box center [339, 138] width 4 height 4
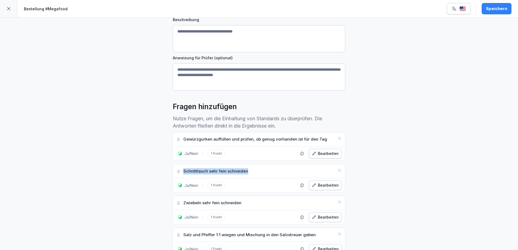
click at [337, 168] on icon at bounding box center [339, 170] width 4 height 4
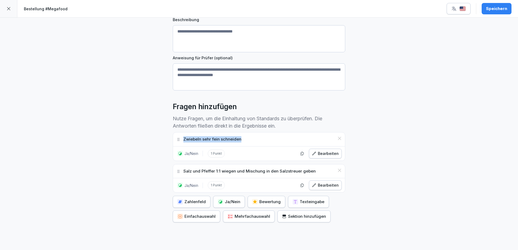
click at [337, 138] on icon at bounding box center [339, 138] width 4 height 4
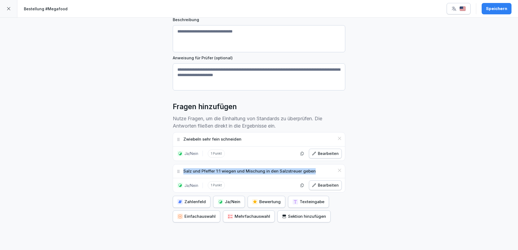
click at [337, 168] on icon at bounding box center [339, 170] width 4 height 4
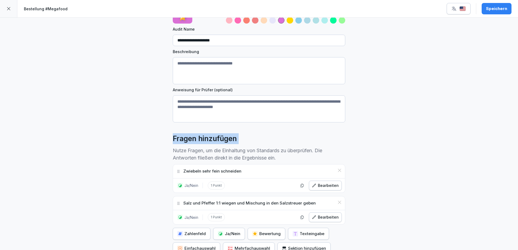
click at [337, 138] on div "Fragen hinzufügen" at bounding box center [259, 138] width 173 height 11
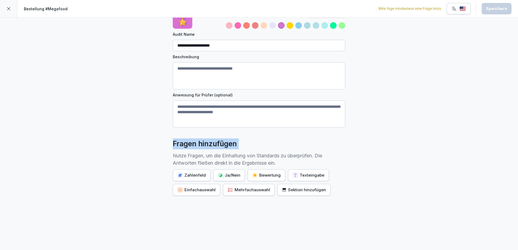
drag, startPoint x: 337, startPoint y: 138, endPoint x: 344, endPoint y: 164, distance: 26.6
click at [344, 164] on div "**********" at bounding box center [259, 118] width 518 height 263
click at [196, 173] on div "Zahlenfeld" at bounding box center [191, 176] width 28 height 6
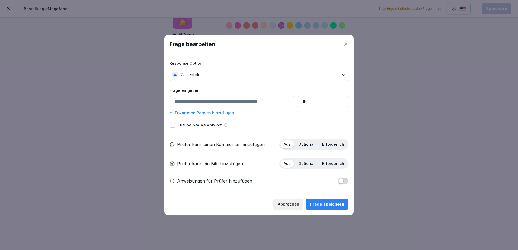
click at [322, 101] on input "**" at bounding box center [323, 101] width 50 height 11
type input "*"
click at [316, 102] on input "*" at bounding box center [323, 101] width 50 height 11
click at [316, 118] on div "Response Option Zahlenfeld Frage eingeben Erwarteten Bereich hinzufügen Erlaube…" at bounding box center [259, 124] width 179 height 141
click at [236, 102] on input at bounding box center [232, 101] width 124 height 11
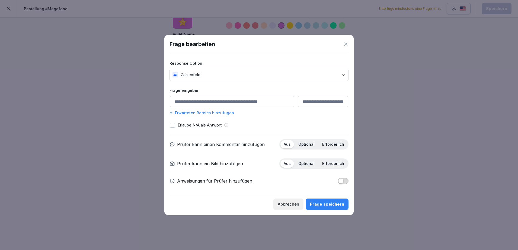
click at [426, 95] on div at bounding box center [259, 125] width 518 height 250
click at [233, 102] on input at bounding box center [232, 101] width 124 height 11
paste input "**********"
type input "**********"
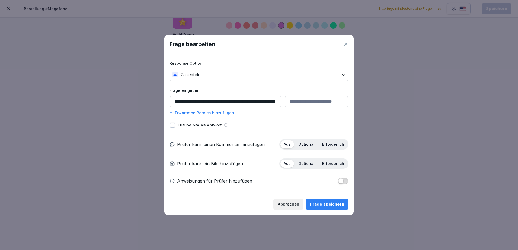
click at [188, 102] on input "**********" at bounding box center [225, 101] width 111 height 11
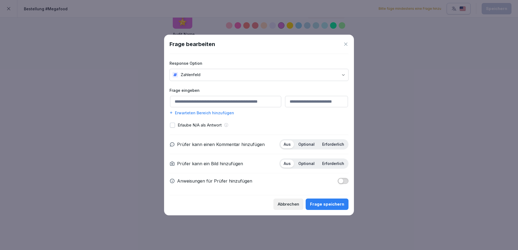
click at [227, 96] on input at bounding box center [225, 101] width 111 height 11
click at [224, 101] on input at bounding box center [225, 101] width 111 height 11
paste input "**********"
type input "**********"
click at [301, 102] on input at bounding box center [316, 101] width 63 height 11
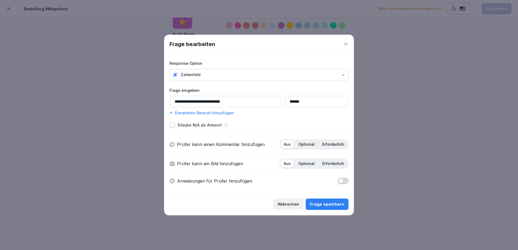
type input "******"
click at [286, 120] on div "**********" at bounding box center [259, 124] width 179 height 141
click at [172, 126] on button "button" at bounding box center [172, 125] width 5 height 5
click at [274, 125] on div "Erlaube N/A als Antwort" at bounding box center [259, 125] width 178 height 6
click at [345, 180] on button "button" at bounding box center [343, 181] width 11 height 6
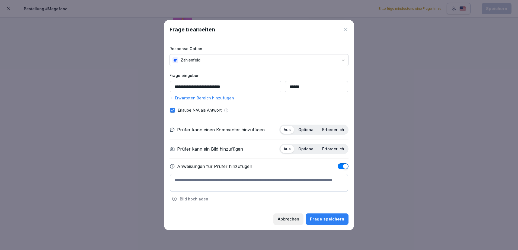
click at [342, 166] on button "button" at bounding box center [343, 167] width 11 height 6
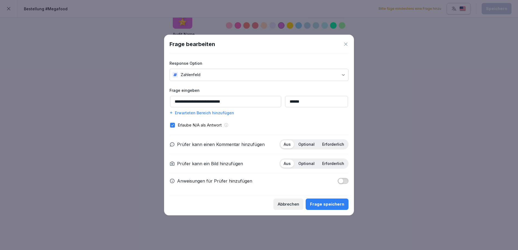
click at [329, 204] on div "Frage speichern" at bounding box center [327, 205] width 34 height 6
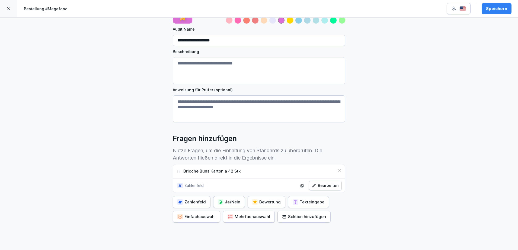
scroll to position [68, 0]
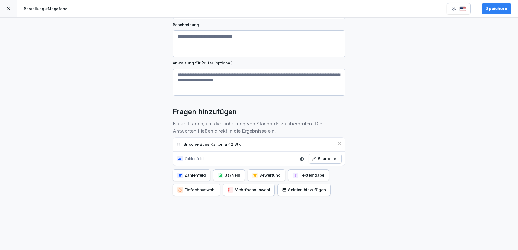
click at [269, 140] on div "Brioche Buns Karton a 42 Stk" at bounding box center [259, 145] width 172 height 14
click at [301, 157] on icon "button" at bounding box center [302, 159] width 4 height 4
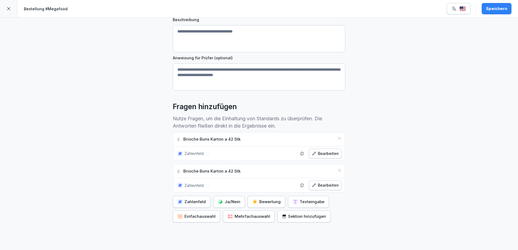
click at [199, 172] on p "Brioche Buns Karton a 42 Stk" at bounding box center [211, 171] width 57 height 6
click at [248, 170] on div "Brioche Buns Karton a 42 Stk" at bounding box center [259, 172] width 172 height 14
click at [246, 170] on div "Brioche Buns Karton a 42 Stk" at bounding box center [259, 172] width 172 height 14
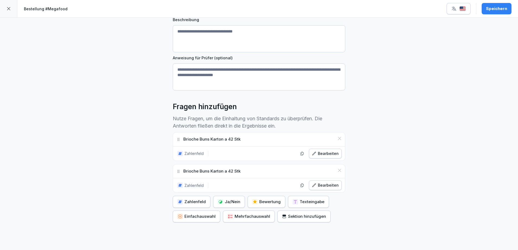
click at [240, 172] on div "Brioche Buns Karton a 42 Stk" at bounding box center [259, 172] width 172 height 14
click at [236, 171] on p "Brioche Buns Karton a 42 Stk" at bounding box center [211, 171] width 57 height 6
click at [321, 186] on div "Bearbeiten" at bounding box center [325, 186] width 27 height 6
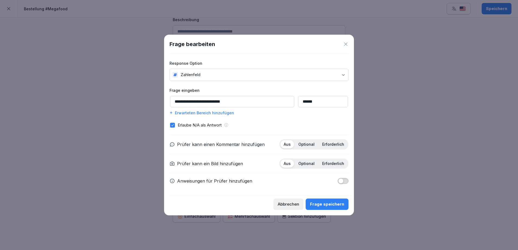
click at [229, 100] on input "**********" at bounding box center [232, 101] width 124 height 11
drag, startPoint x: 236, startPoint y: 101, endPoint x: 162, endPoint y: 96, distance: 73.7
click at [162, 96] on body "**********" at bounding box center [259, 125] width 518 height 250
paste input
type input "**********"
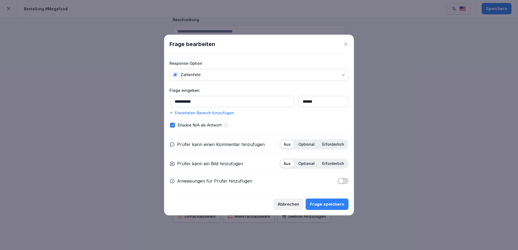
drag, startPoint x: 306, startPoint y: 102, endPoint x: 228, endPoint y: 95, distance: 78.5
click at [228, 95] on div "**********" at bounding box center [259, 102] width 179 height 28
type input "****"
click at [329, 206] on div "Frage speichern" at bounding box center [327, 205] width 34 height 6
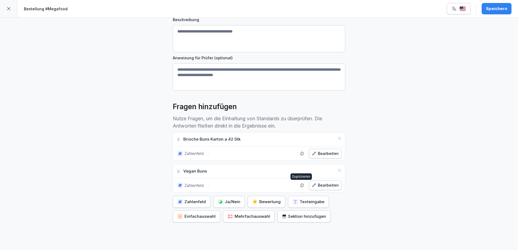
click at [301, 185] on icon "button" at bounding box center [302, 186] width 3 height 4
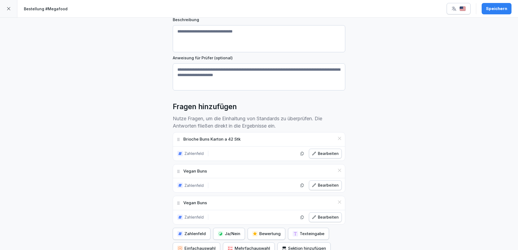
click at [326, 218] on div "Bearbeiten" at bounding box center [325, 218] width 27 height 6
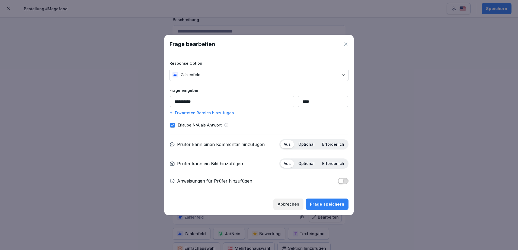
click at [236, 105] on input "**********" at bounding box center [232, 101] width 124 height 11
drag, startPoint x: 236, startPoint y: 101, endPoint x: 153, endPoint y: 99, distance: 83.1
click at [153, 99] on body "**********" at bounding box center [259, 125] width 518 height 250
paste input "********"
type input "**********"
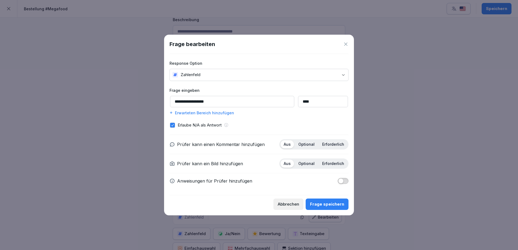
click at [299, 101] on input "****" at bounding box center [323, 101] width 50 height 11
click at [337, 204] on div "Frage speichern" at bounding box center [327, 205] width 34 height 6
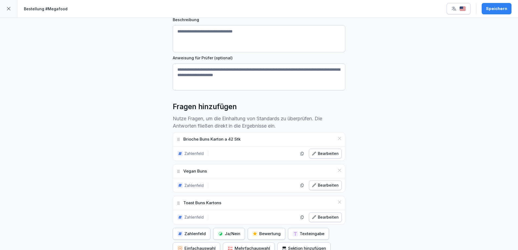
click at [394, 189] on div "**********" at bounding box center [259, 129] width 518 height 359
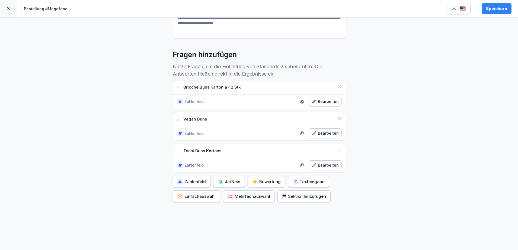
scroll to position [132, 0]
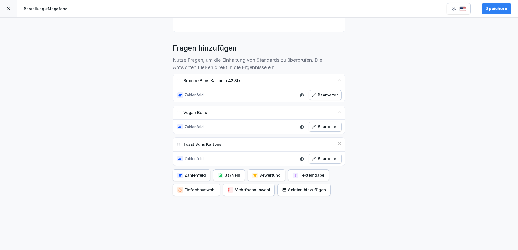
click at [319, 187] on div "Sektion hinzufügen" at bounding box center [304, 190] width 44 height 6
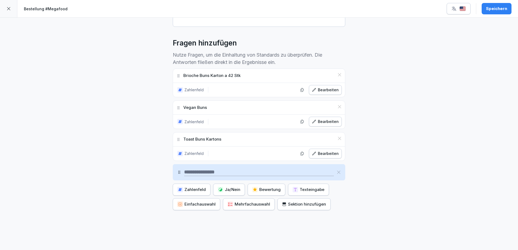
click at [273, 76] on div "Brioche Buns Karton a 42 Stk" at bounding box center [259, 76] width 172 height 14
click at [278, 61] on p "Nutze Fragen, um die Einhaltung von Standards zu überprüfen. Die Antworten flie…" at bounding box center [259, 58] width 173 height 15
drag, startPoint x: 267, startPoint y: 171, endPoint x: 267, endPoint y: 129, distance: 42.9
click at [267, 129] on div "Brioche Buns Karton a 42 Stk Zahlenfeld Bearbeiten Vegan Buns Zahlenfeld Bearbe…" at bounding box center [259, 140] width 173 height 142
click at [420, 210] on div "**********" at bounding box center [259, 75] width 518 height 379
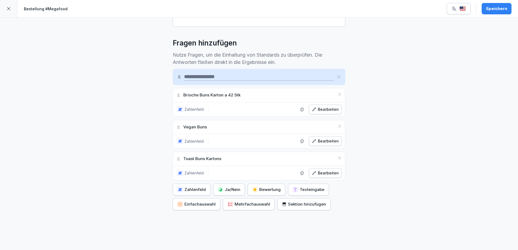
drag, startPoint x: 178, startPoint y: 173, endPoint x: 185, endPoint y: 64, distance: 108.7
click at [185, 64] on div "Fragen hinzufügen Nutze Fragen, um die Einhaltung von Standards zu überprüfen. …" at bounding box center [259, 124] width 173 height 173
click at [215, 76] on input at bounding box center [259, 77] width 150 height 8
paste input "****"
type input "****"
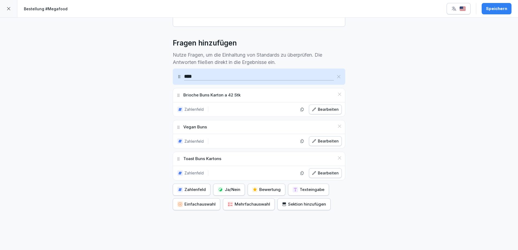
click at [399, 114] on div "**********" at bounding box center [259, 75] width 518 height 379
click at [354, 189] on div "**********" at bounding box center [259, 75] width 518 height 379
click at [317, 206] on div "Sektion hinzufügen" at bounding box center [304, 205] width 44 height 6
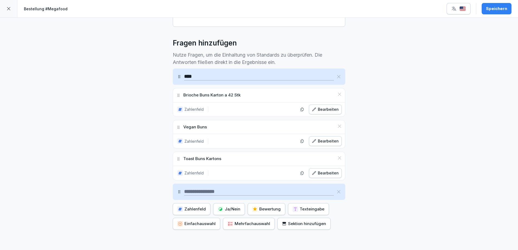
click at [204, 192] on input at bounding box center [259, 192] width 150 height 8
paste input "******"
type input "******"
click at [378, 213] on div "**********" at bounding box center [259, 85] width 518 height 398
click at [301, 171] on icon "button" at bounding box center [302, 173] width 4 height 4
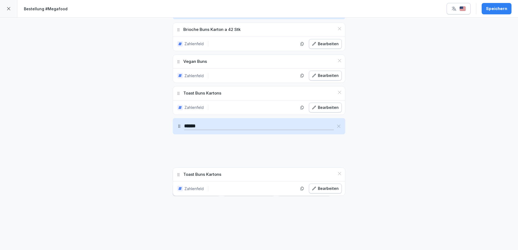
scroll to position [202, 0]
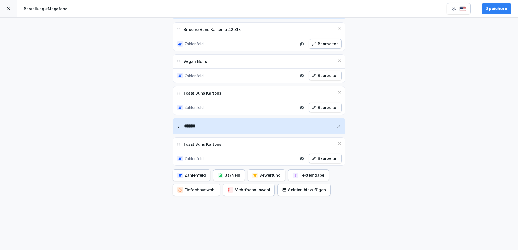
drag, startPoint x: 176, startPoint y: 192, endPoint x: 180, endPoint y: 140, distance: 51.7
click at [210, 142] on p "Toast Buns Kartons" at bounding box center [202, 145] width 38 height 6
click at [321, 156] on div "Bearbeiten" at bounding box center [325, 159] width 27 height 6
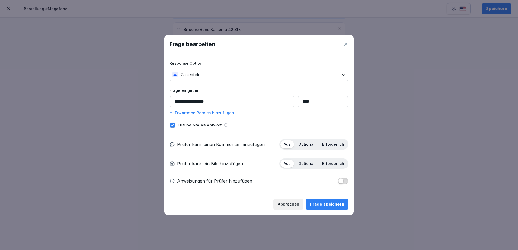
drag, startPoint x: 139, startPoint y: 100, endPoint x: 108, endPoint y: 97, distance: 31.6
click at [108, 97] on body "**********" at bounding box center [259, 125] width 518 height 250
paste input
type input "**********"
click at [308, 103] on input "****" at bounding box center [323, 101] width 50 height 11
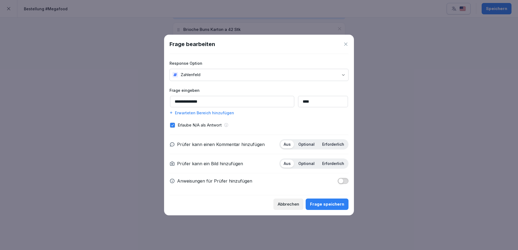
drag, startPoint x: 305, startPoint y: 103, endPoint x: 251, endPoint y: 100, distance: 54.6
click at [251, 100] on div "**********" at bounding box center [259, 101] width 179 height 11
type input "******"
click at [336, 202] on div "Frage speichern" at bounding box center [327, 205] width 34 height 6
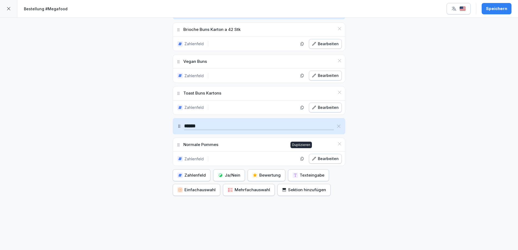
click at [302, 157] on icon "button" at bounding box center [302, 159] width 4 height 4
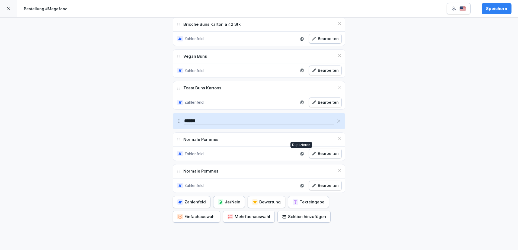
click at [210, 173] on p "Normale Pommes" at bounding box center [200, 171] width 35 height 6
click at [222, 171] on div "Normale Pommes" at bounding box center [259, 172] width 172 height 14
click at [329, 188] on div "Bearbeiten" at bounding box center [325, 186] width 27 height 6
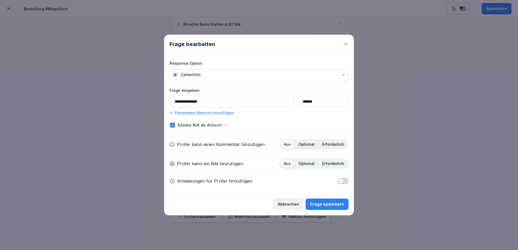
click at [215, 103] on input "**********" at bounding box center [232, 101] width 124 height 11
drag, startPoint x: 216, startPoint y: 102, endPoint x: 148, endPoint y: 96, distance: 67.5
click at [148, 96] on body "**********" at bounding box center [259, 125] width 518 height 250
paste input "*****"
type input "**********"
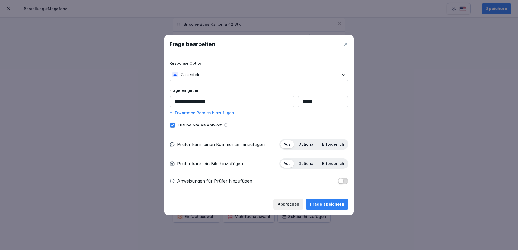
click at [445, 125] on div at bounding box center [259, 125] width 518 height 250
click at [338, 204] on div "Frage speichern" at bounding box center [327, 205] width 34 height 6
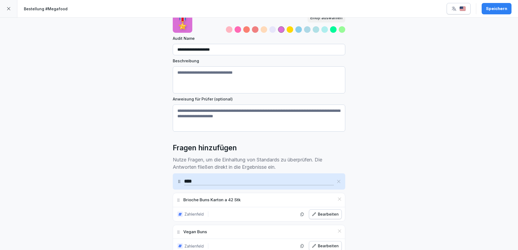
scroll to position [0, 0]
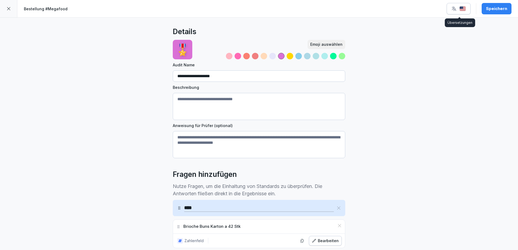
click at [464, 9] on img "button" at bounding box center [463, 8] width 7 height 5
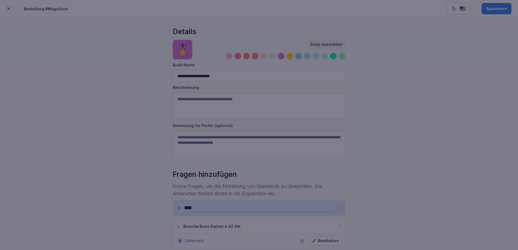
click at [435, 62] on div at bounding box center [259, 125] width 518 height 250
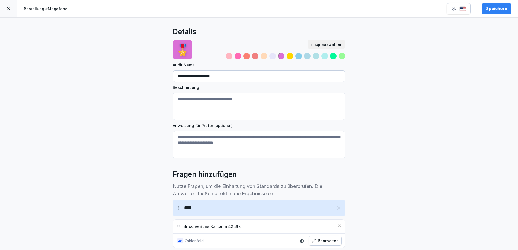
click at [172, 45] on div "**********" at bounding box center [259, 222] width 174 height 408
click at [176, 47] on p "🎖️" at bounding box center [183, 49] width 14 height 17
click at [322, 45] on div "Emoji auswählen" at bounding box center [326, 45] width 32 height 6
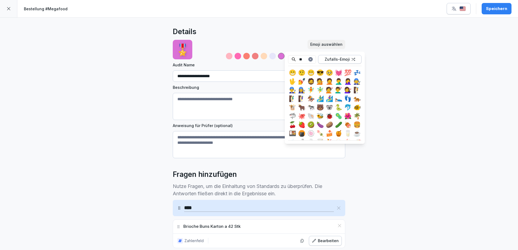
type input "*"
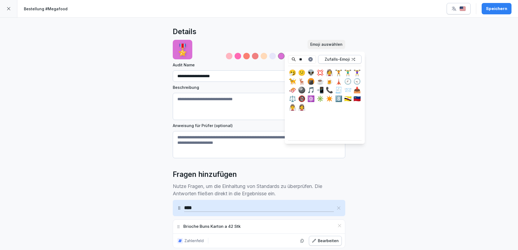
type input "*"
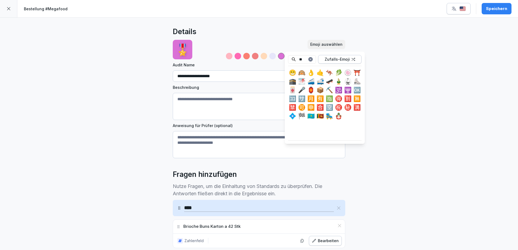
type input "*"
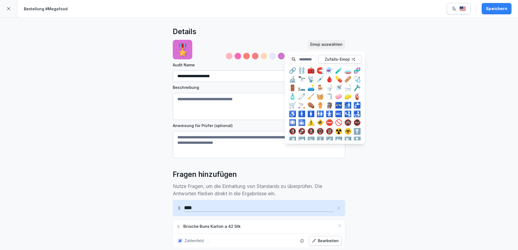
scroll to position [1322, 0]
click at [291, 104] on div "🛒" at bounding box center [292, 105] width 9 height 9
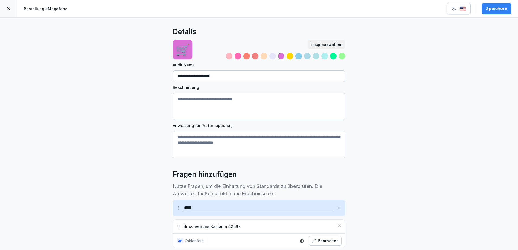
click at [427, 111] on div "**********" at bounding box center [259, 249] width 518 height 462
click at [253, 104] on textarea "Beschreibung" at bounding box center [259, 106] width 173 height 27
click at [432, 142] on div "**********" at bounding box center [259, 249] width 518 height 462
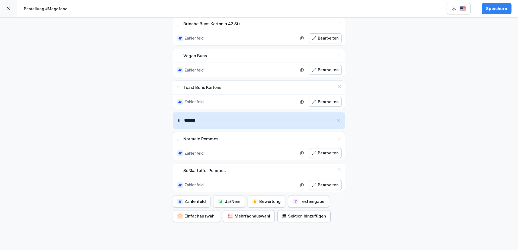
scroll to position [203, 0]
click at [492, 12] on button "Speichern" at bounding box center [497, 8] width 30 height 11
click at [11, 11] on div at bounding box center [8, 8] width 17 height 17
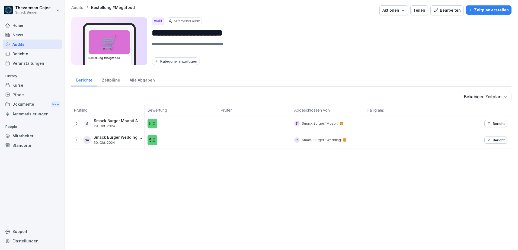
click at [78, 123] on icon at bounding box center [76, 124] width 4 height 4
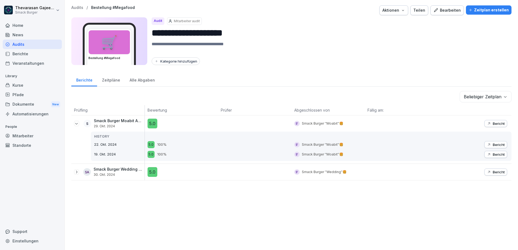
click at [76, 124] on icon at bounding box center [76, 124] width 4 height 4
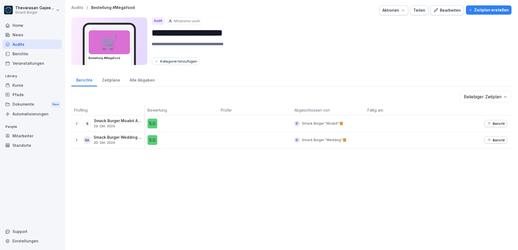
click at [79, 6] on p "Audits" at bounding box center [77, 7] width 12 height 5
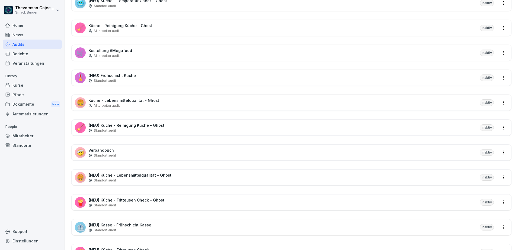
scroll to position [1288, 0]
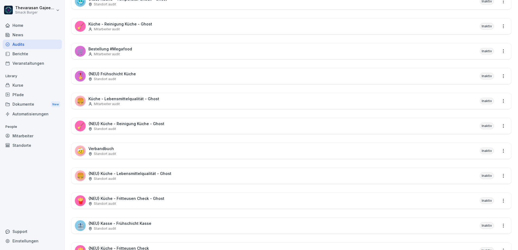
click at [484, 51] on div "Inaktiv" at bounding box center [487, 51] width 14 height 7
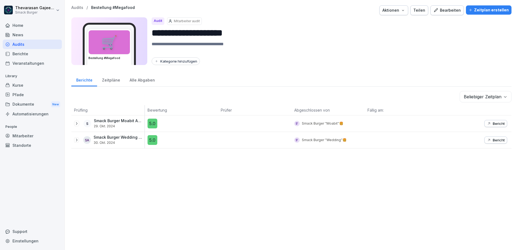
click at [401, 15] on button "Aktionen" at bounding box center [393, 10] width 29 height 10
click at [430, 31] on html "**********" at bounding box center [259, 125] width 518 height 250
click at [421, 12] on div "Teilen" at bounding box center [419, 10] width 12 height 6
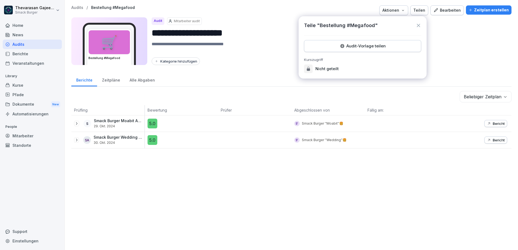
click at [449, 67] on div "**********" at bounding box center [291, 36] width 440 height 63
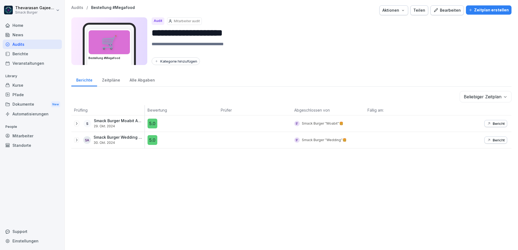
click at [138, 82] on div "Alle Abgaben" at bounding box center [142, 80] width 35 height 14
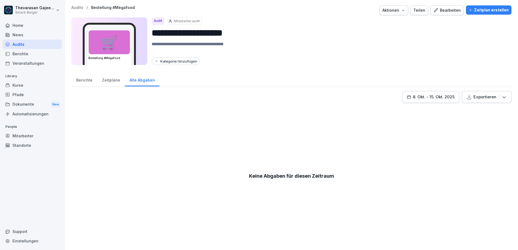
click at [116, 83] on div "Zeitpläne" at bounding box center [111, 80] width 28 height 14
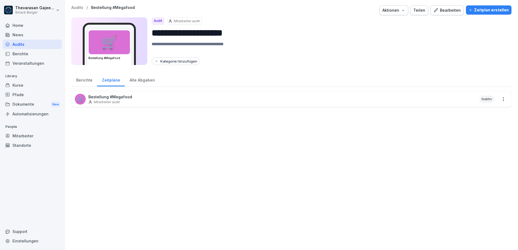
click at [82, 83] on div "Berichte" at bounding box center [84, 80] width 26 height 14
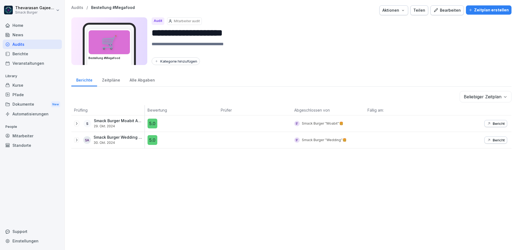
drag, startPoint x: 439, startPoint y: 126, endPoint x: 79, endPoint y: 125, distance: 359.7
click at [80, 125] on div "S Smack Burger Moabit Admin 29. Okt. 2024" at bounding box center [109, 123] width 71 height 9
click at [76, 8] on p "Audits" at bounding box center [77, 7] width 12 height 5
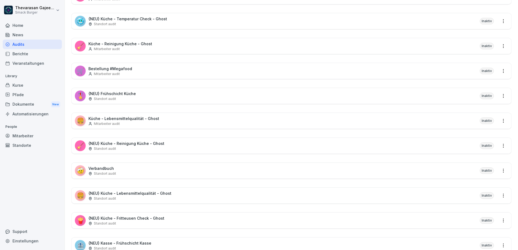
scroll to position [1235, 0]
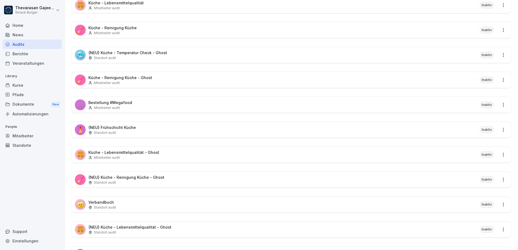
click at [497, 105] on html "Thevarasan Gajeendran Smack Burger Home News Audits Berichte Veranstaltungen Li…" at bounding box center [259, 125] width 518 height 250
click at [0, 0] on link "Alle Berichte ansehen" at bounding box center [0, 0] width 0 height 0
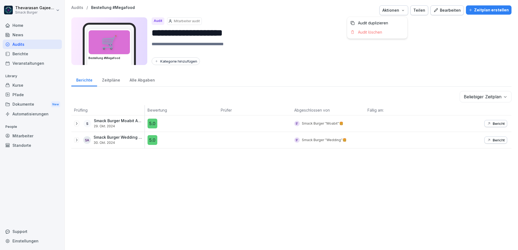
click at [397, 12] on div "Aktionen" at bounding box center [393, 10] width 23 height 6
click at [475, 36] on html "**********" at bounding box center [259, 125] width 518 height 250
click at [450, 13] on div "Bearbeiten" at bounding box center [446, 10] width 27 height 6
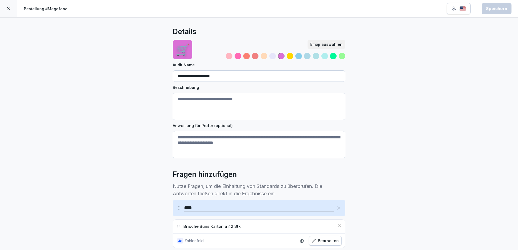
click at [5, 10] on div at bounding box center [8, 8] width 17 height 17
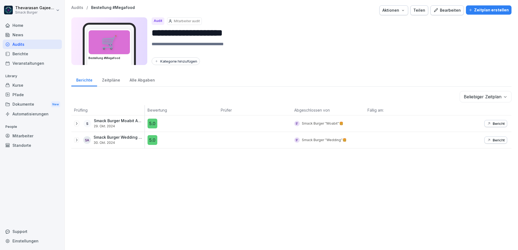
click at [78, 123] on icon at bounding box center [76, 124] width 4 height 4
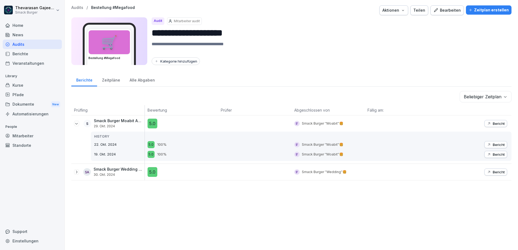
click at [497, 123] on p "Bericht" at bounding box center [499, 124] width 12 height 4
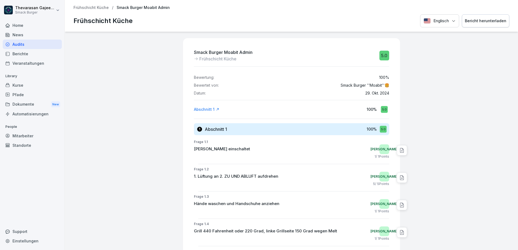
click at [443, 22] on div "Englisch Bericht herunterladen" at bounding box center [464, 20] width 89 height 13
drag, startPoint x: 87, startPoint y: 13, endPoint x: 84, endPoint y: 12, distance: 3.0
click at [87, 12] on div "Frühschicht Küche / Smack Burger Moabit Admin Frühschicht Küche Englisch Berich…" at bounding box center [291, 16] width 453 height 32
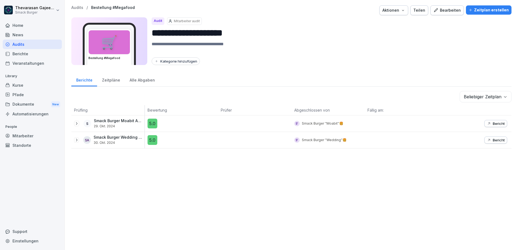
click at [462, 184] on div "**********" at bounding box center [291, 125] width 453 height 250
click at [176, 20] on p "Mitarbeiter audit" at bounding box center [187, 21] width 26 height 5
click at [404, 14] on button "Aktionen" at bounding box center [393, 10] width 29 height 10
click at [456, 42] on html "**********" at bounding box center [259, 125] width 518 height 250
click at [401, 8] on icon "button" at bounding box center [403, 10] width 4 height 4
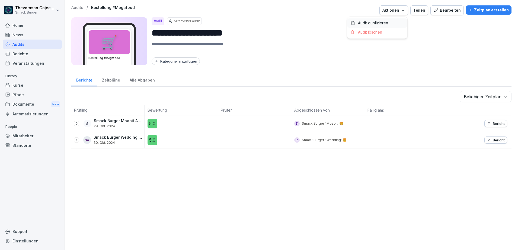
click at [392, 24] on div "Audit duplizieren" at bounding box center [377, 22] width 60 height 9
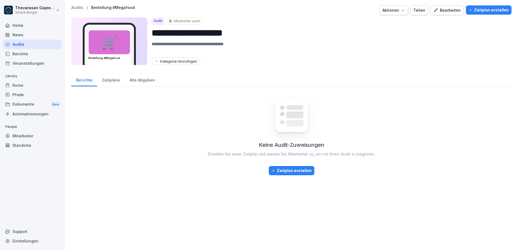
click at [115, 80] on div "Zeitpläne" at bounding box center [111, 80] width 28 height 14
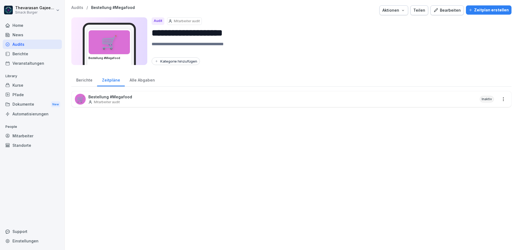
click at [483, 100] on div "Inaktiv" at bounding box center [487, 99] width 14 height 7
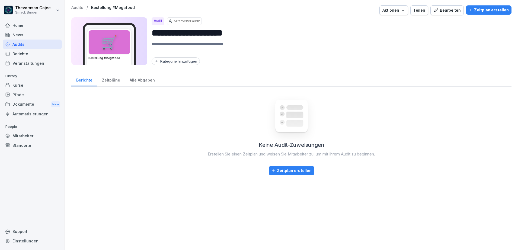
click at [79, 9] on p "Audits" at bounding box center [77, 7] width 12 height 5
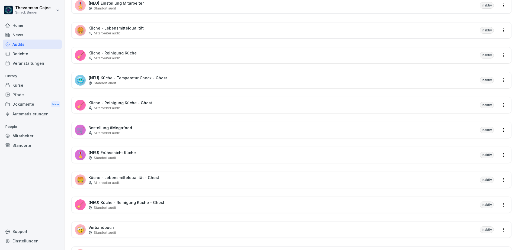
scroll to position [1221, 0]
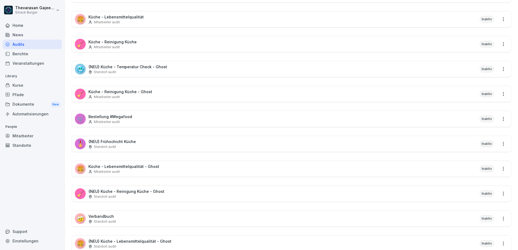
click at [497, 119] on html "Thevarasan Gajeendran Smack Burger Home News Audits Berichte Veranstaltungen Li…" at bounding box center [259, 125] width 518 height 250
click at [480, 120] on html "Thevarasan Gajeendran Smack Burger Home News Audits Berichte Veranstaltungen Li…" at bounding box center [259, 125] width 518 height 250
click at [482, 118] on div "Inaktiv" at bounding box center [487, 119] width 14 height 7
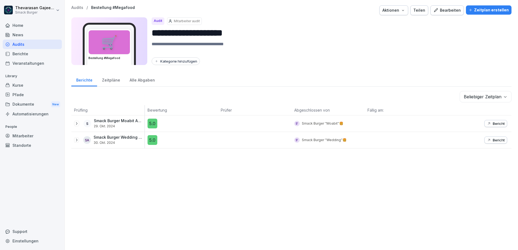
click at [448, 11] on div "Bearbeiten" at bounding box center [446, 10] width 27 height 6
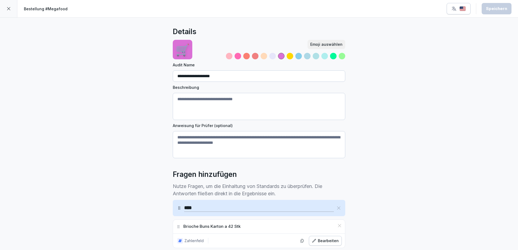
click at [9, 9] on icon at bounding box center [8, 8] width 3 height 3
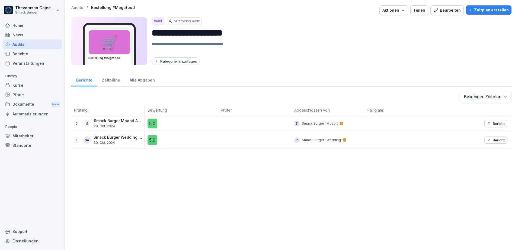
click at [76, 6] on p "Audits" at bounding box center [77, 7] width 12 height 5
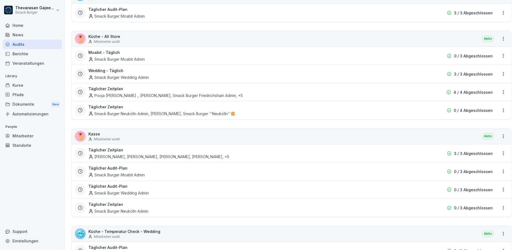
scroll to position [305, 0]
